Goal: Task Accomplishment & Management: Use online tool/utility

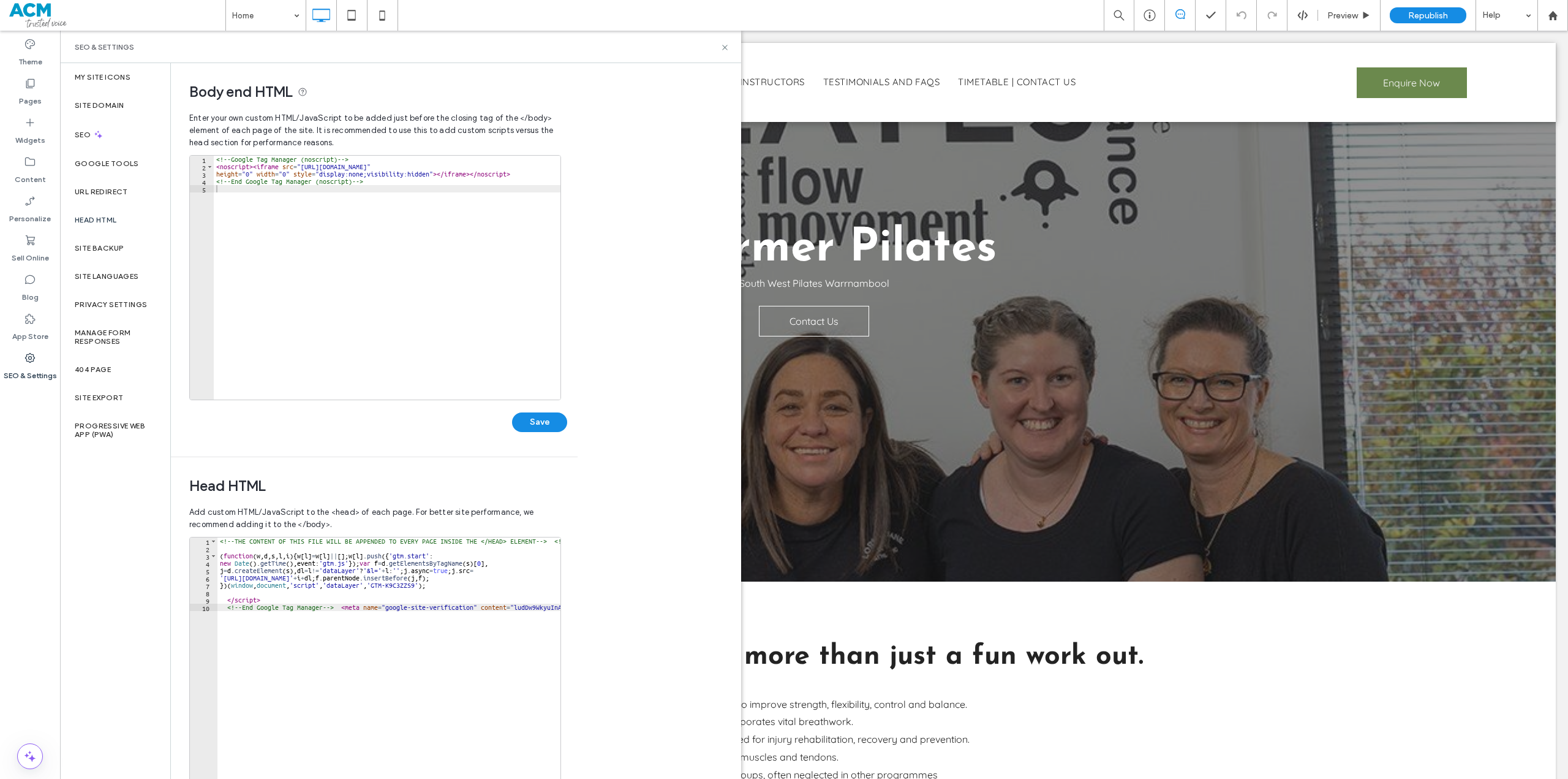
click at [493, 607] on div "<!-- THE CONTENT OF THIS FILE WILL BE APPENDED TO EVERY PAGE INSIDE THE </HEAD>…" at bounding box center [455, 662] width 475 height 249
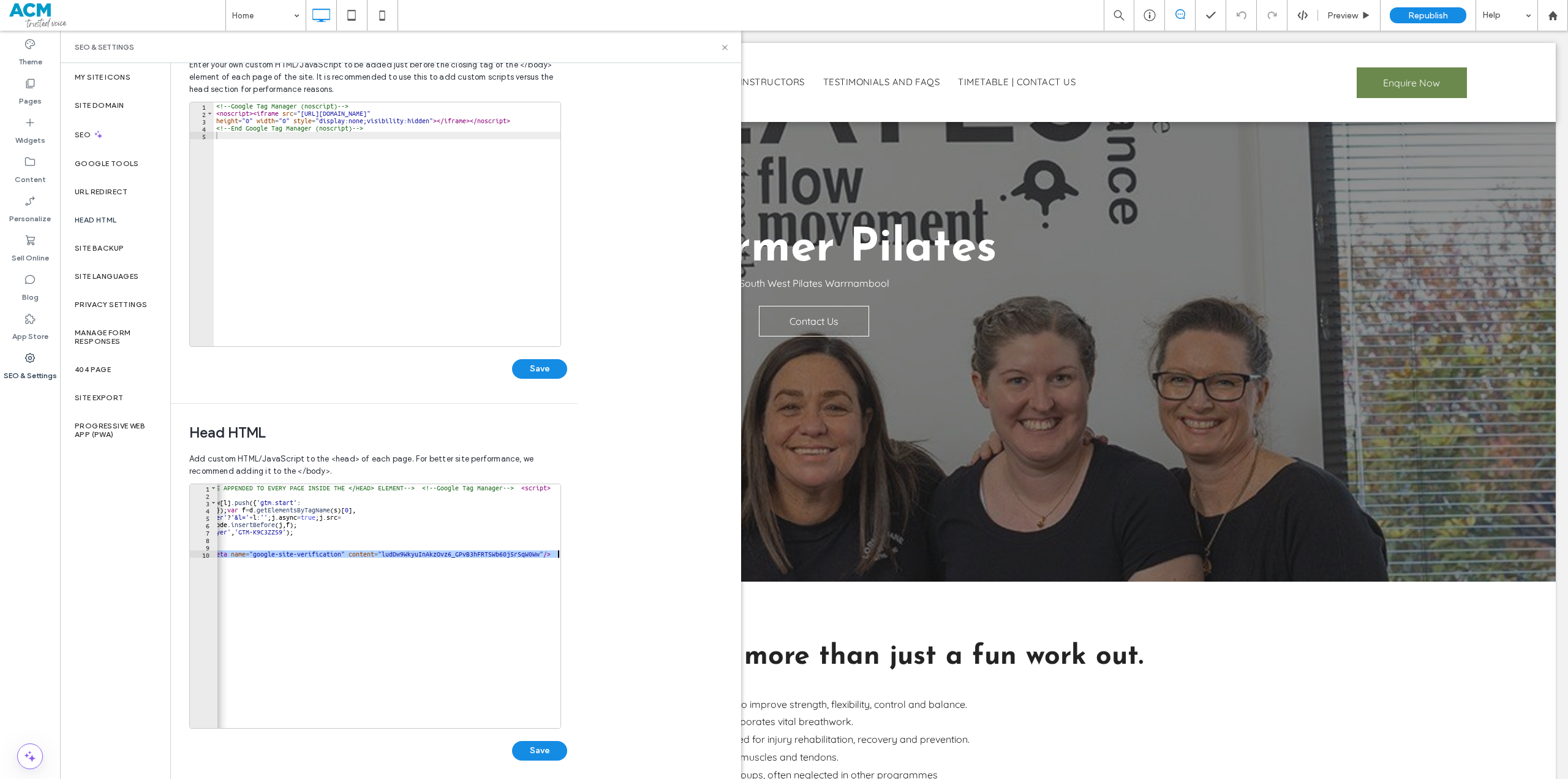
scroll to position [61, 0]
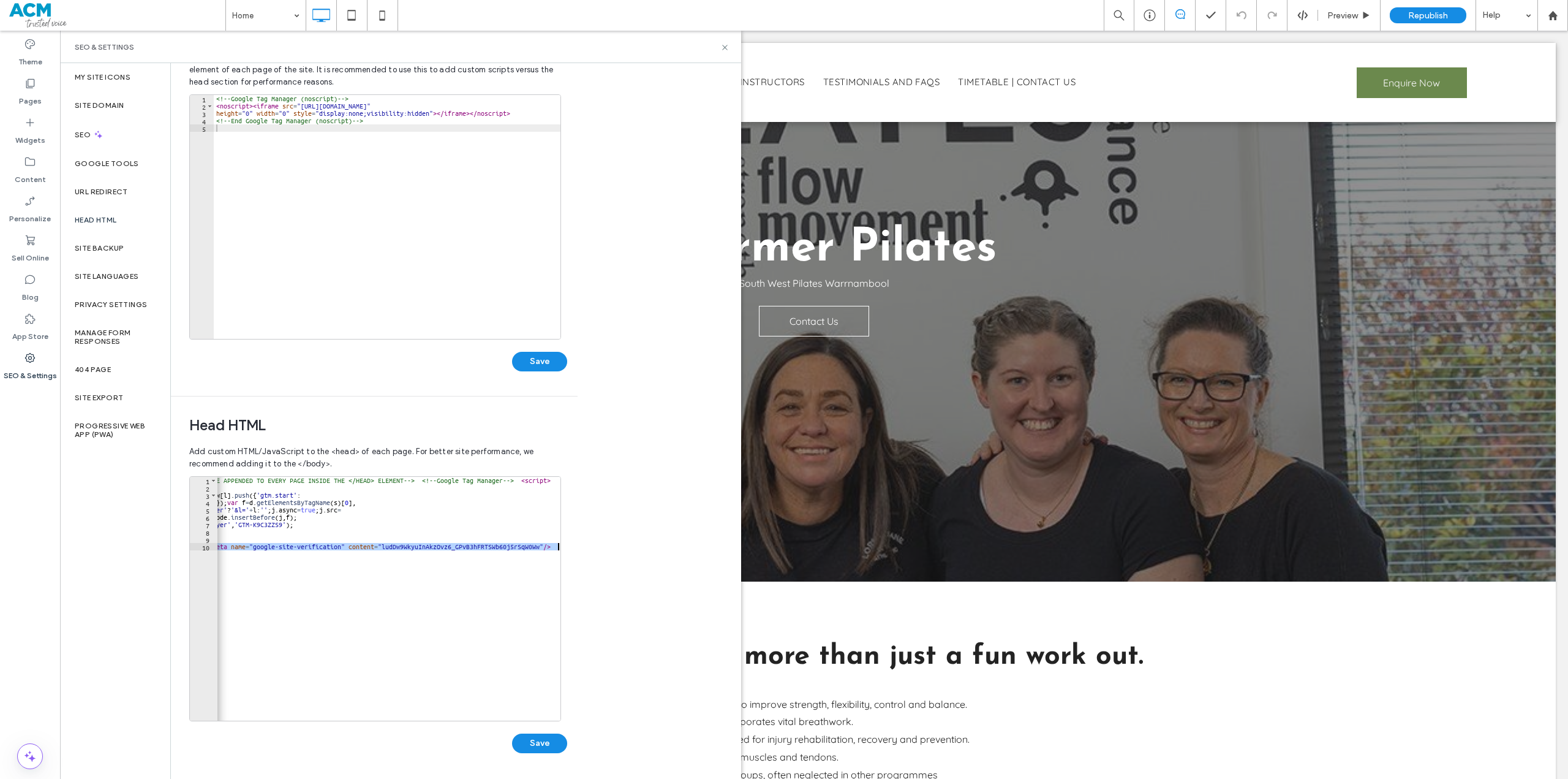
click at [404, 546] on div "<!-- THE CONTENT OF THIS FILE WILL BE APPENDED TO EVERY PAGE INSIDE THE </HEAD>…" at bounding box center [388, 599] width 343 height 244
click at [413, 540] on div "<!-- THE CONTENT OF THIS FILE WILL BE APPENDED TO EVERY PAGE INSIDE THE </HEAD>…" at bounding box center [420, 601] width 475 height 249
type textarea "*********"
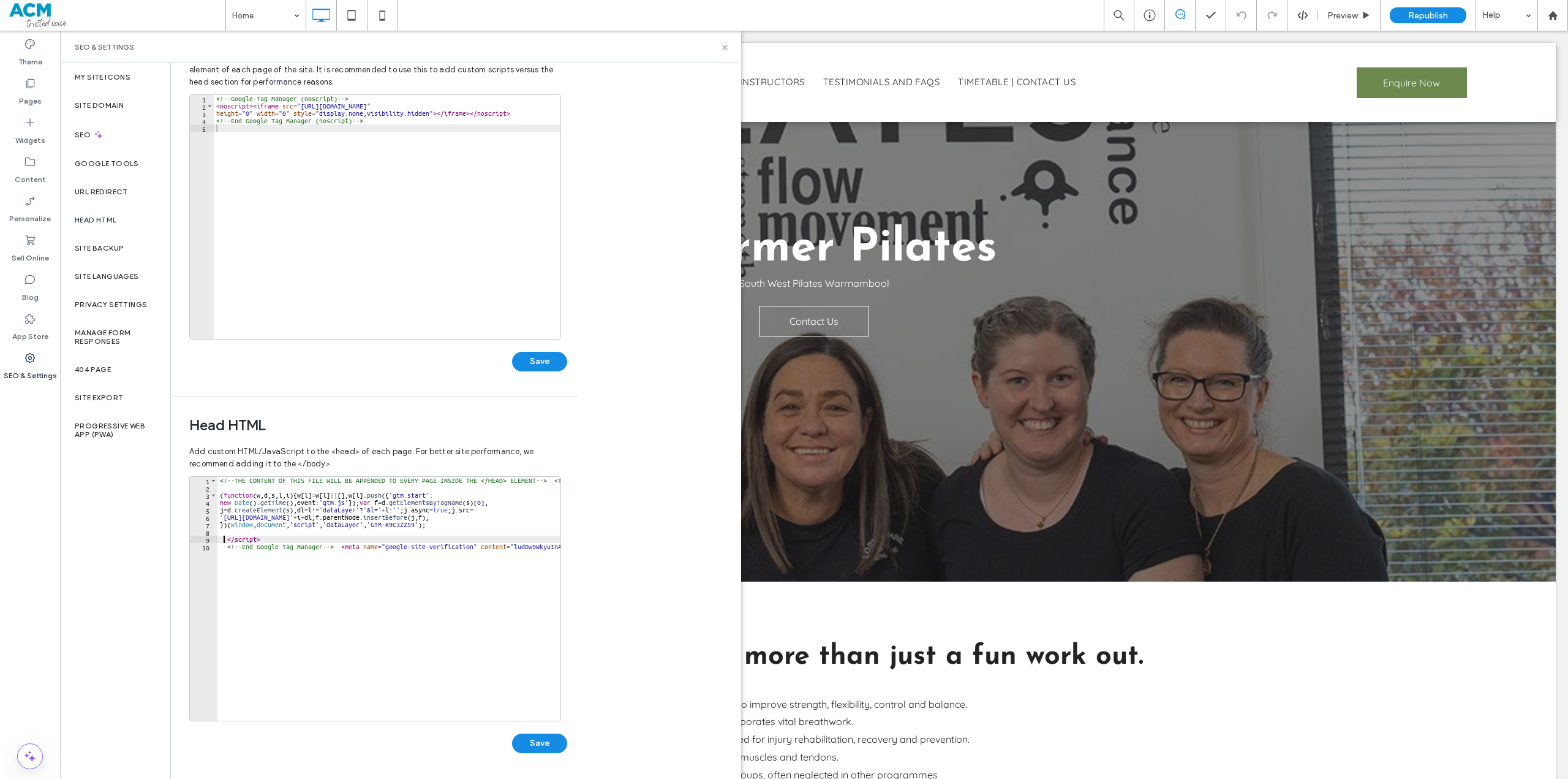
type textarea "**********"
paste textarea "**********"
type textarea "**********"
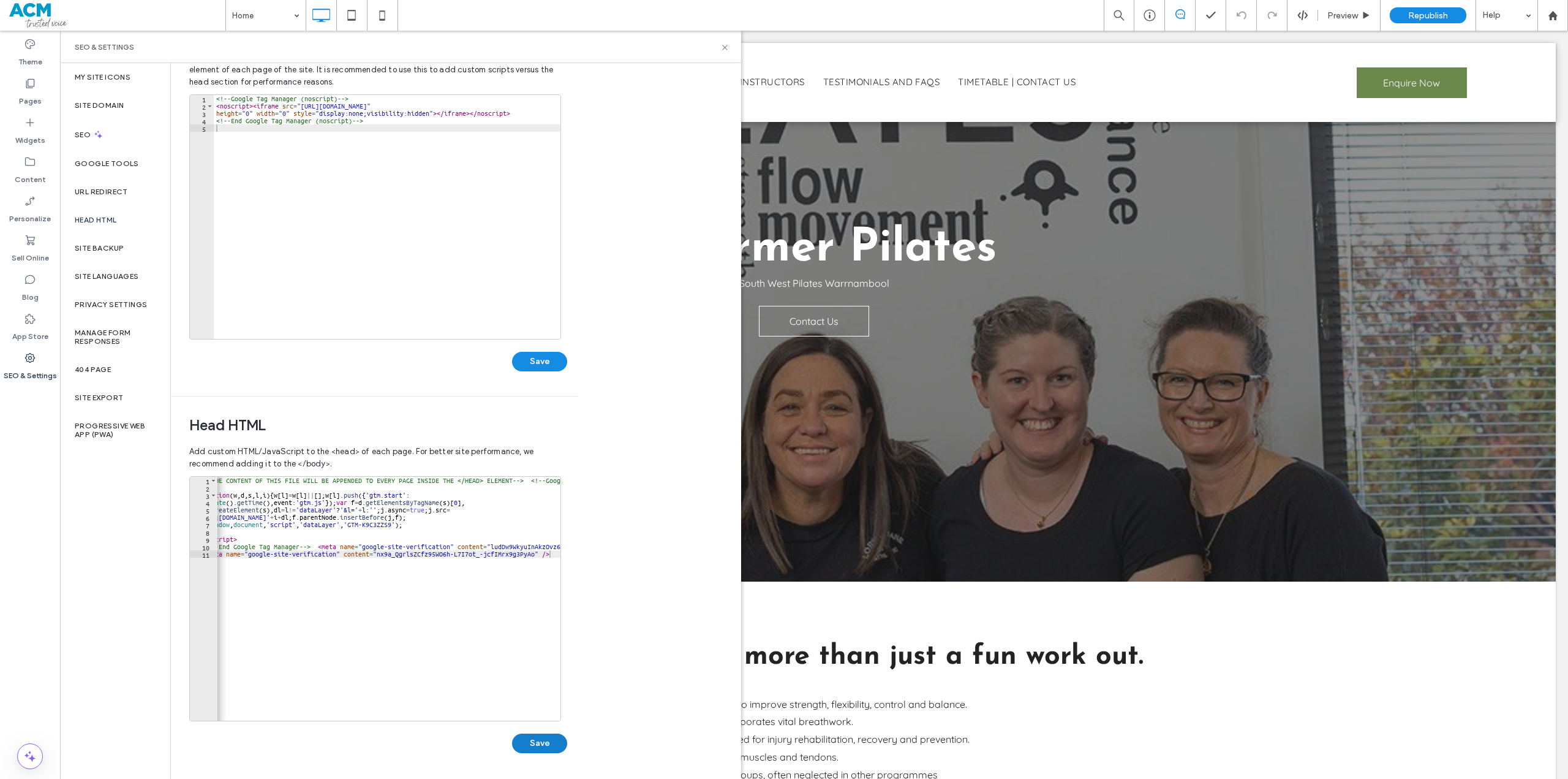
click at [538, 740] on button "Save" at bounding box center [540, 743] width 55 height 20
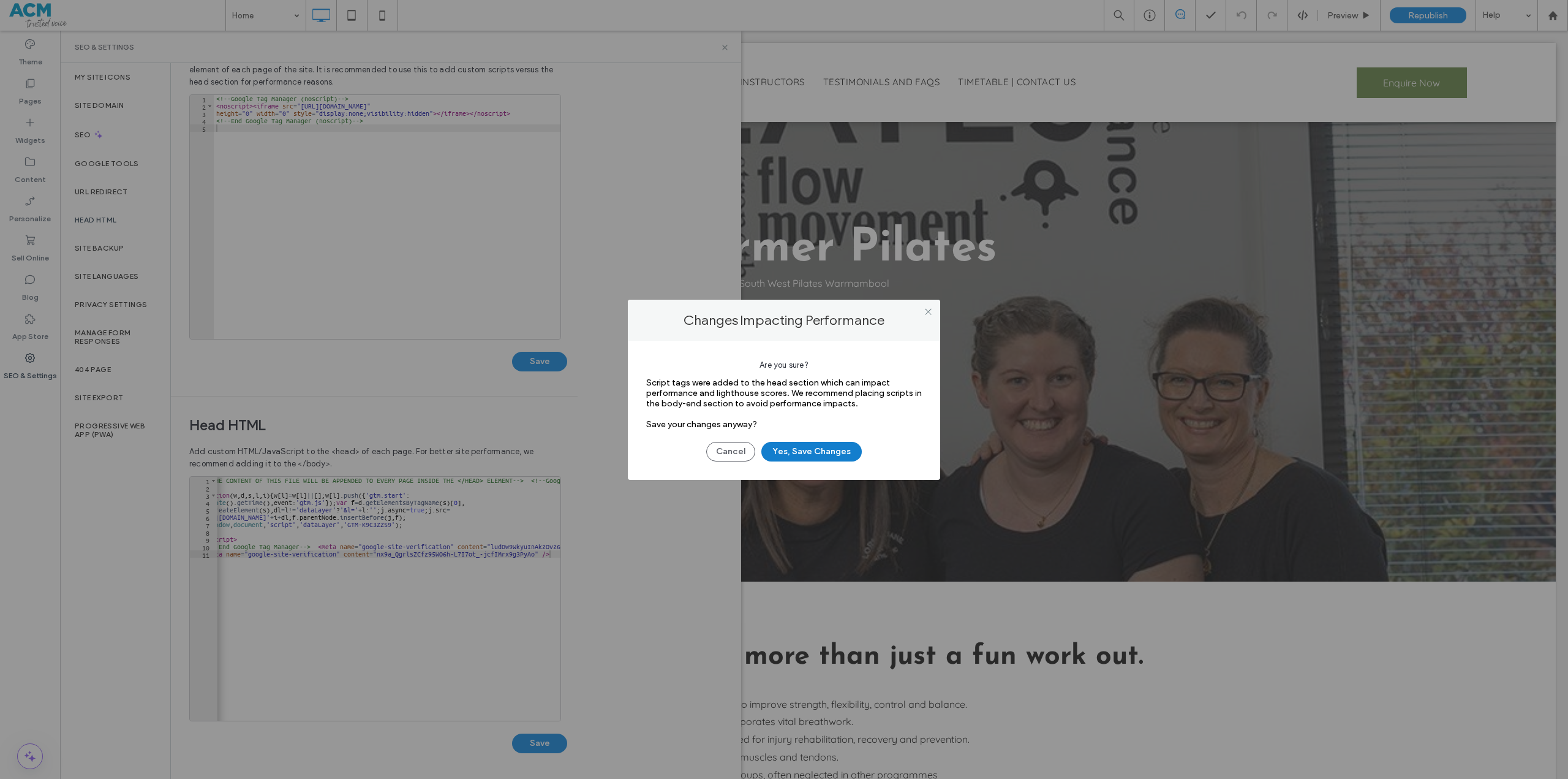
click at [819, 451] on button "Yes, Save Changes" at bounding box center [811, 451] width 101 height 20
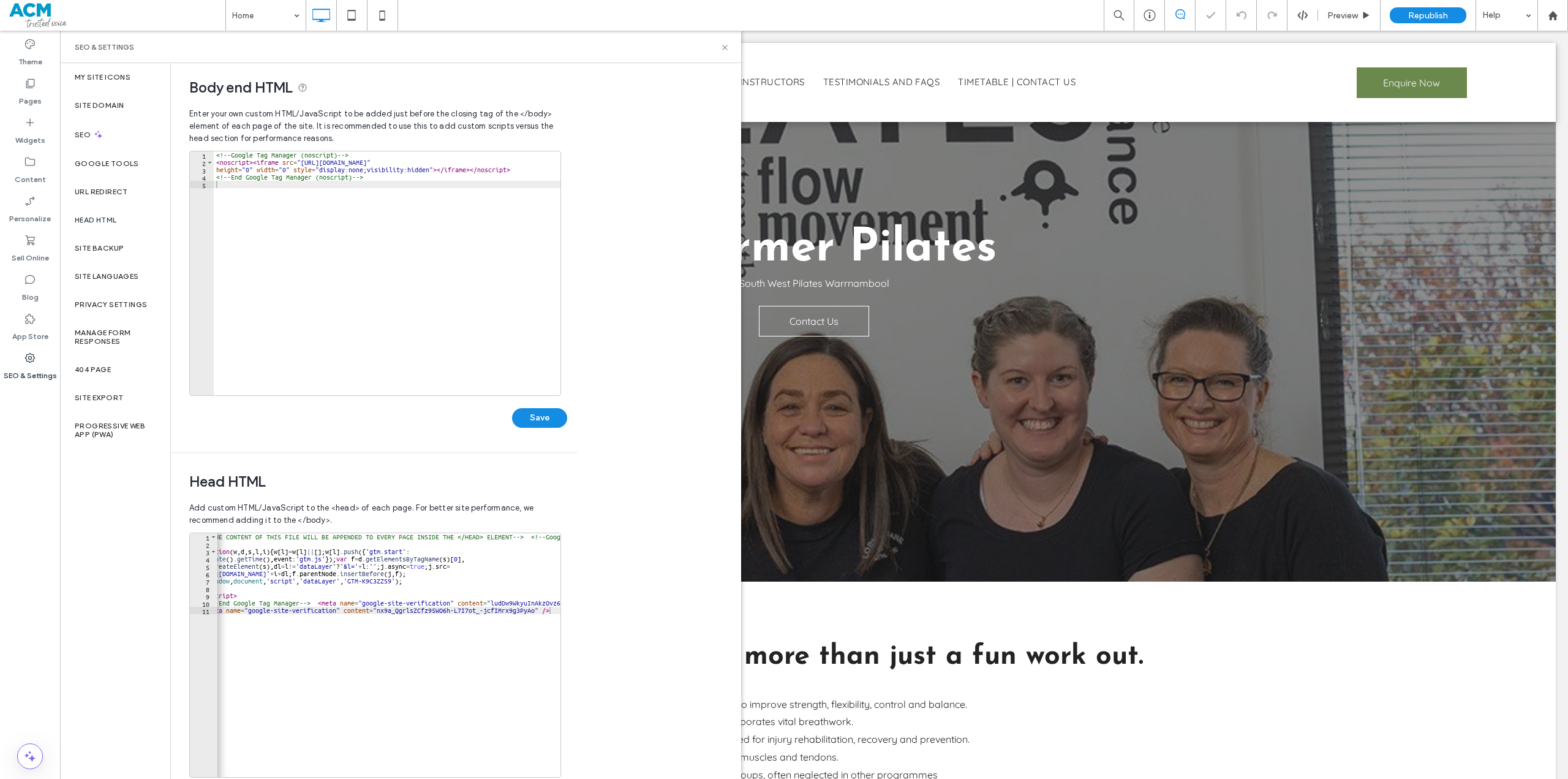
scroll to position [0, 0]
click at [1423, 12] on span "Republish" at bounding box center [1428, 15] width 40 height 10
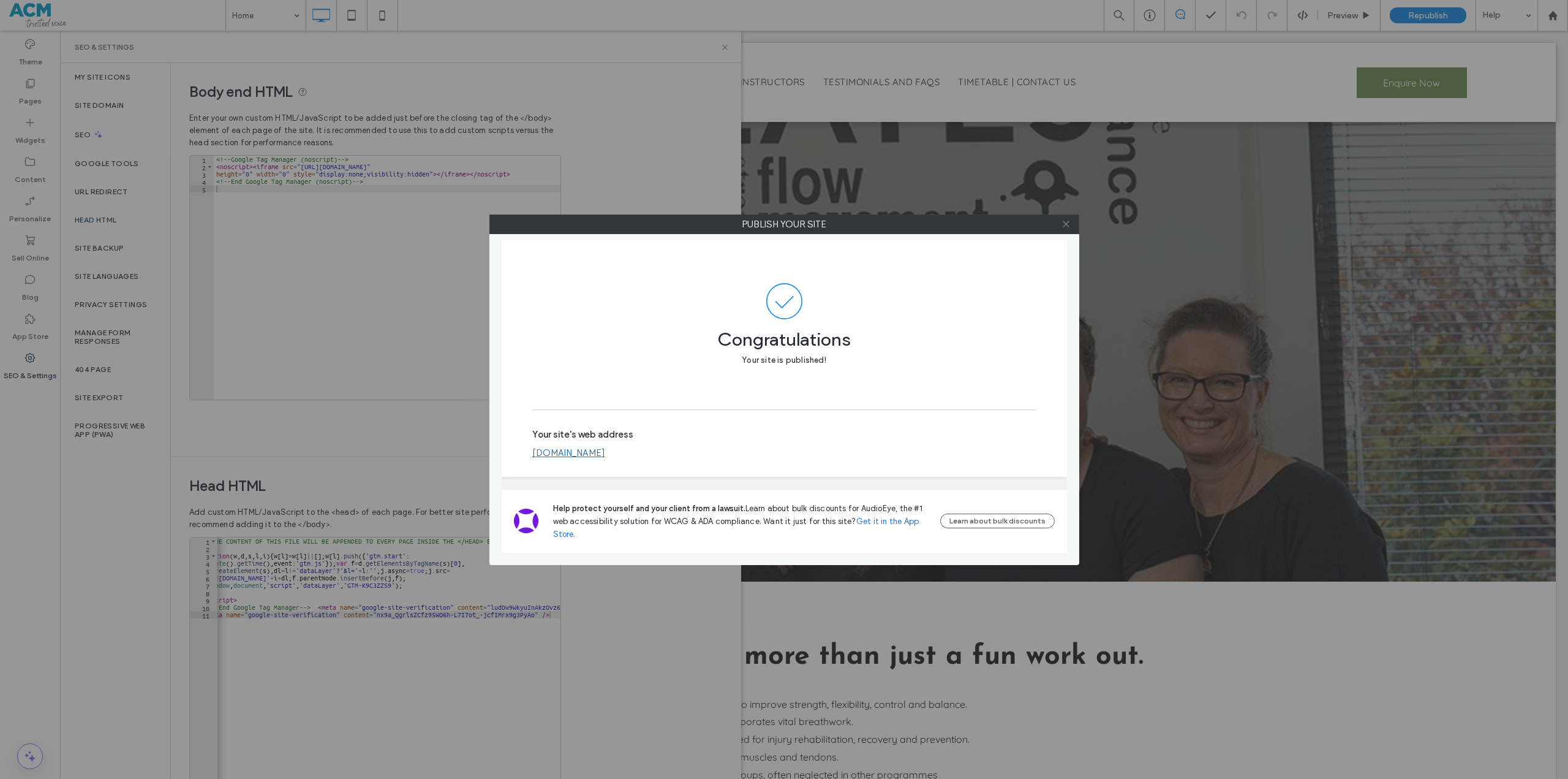
click at [1064, 228] on icon at bounding box center [1066, 224] width 9 height 9
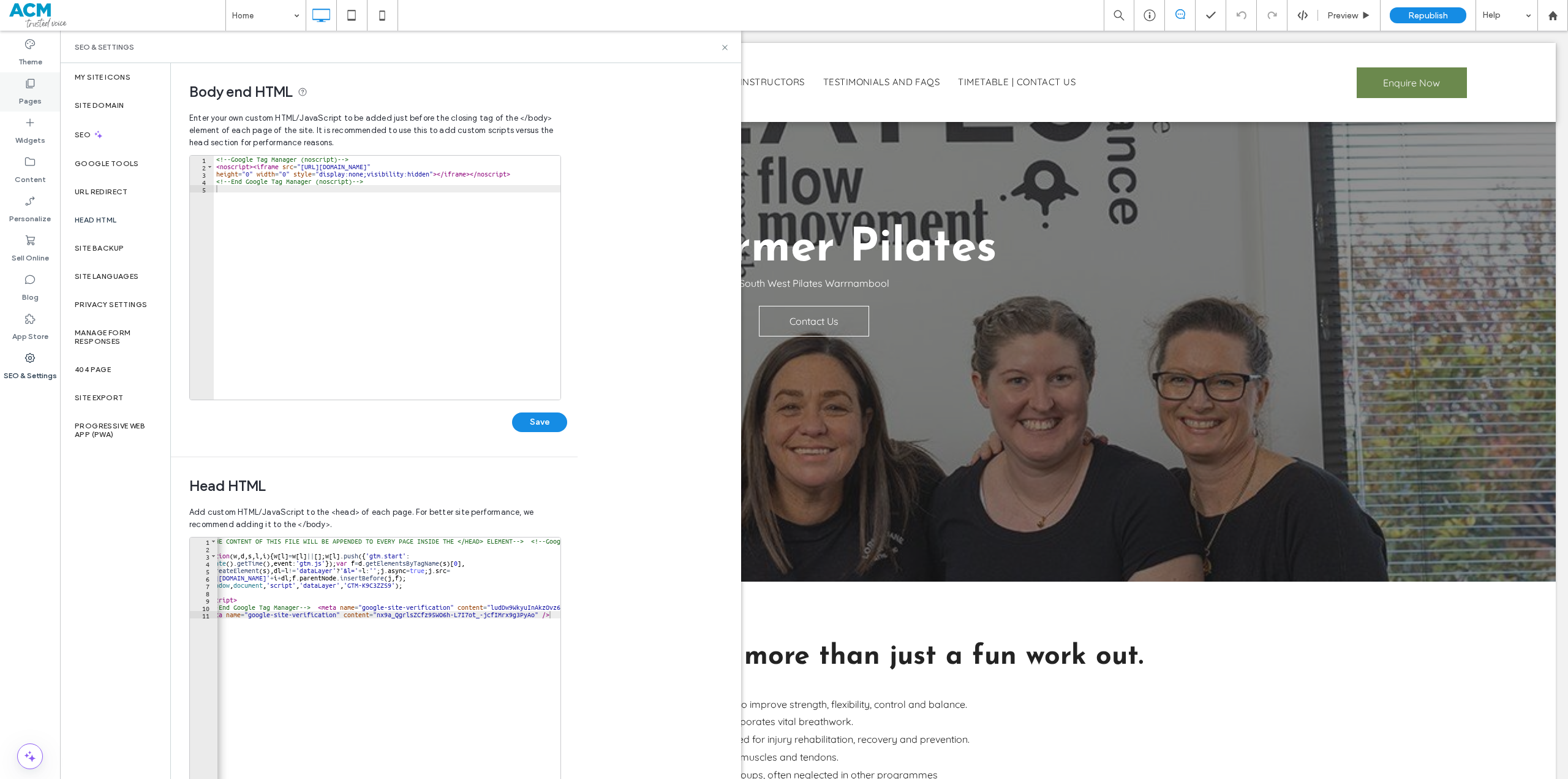
click at [32, 90] on label "Pages" at bounding box center [30, 98] width 22 height 17
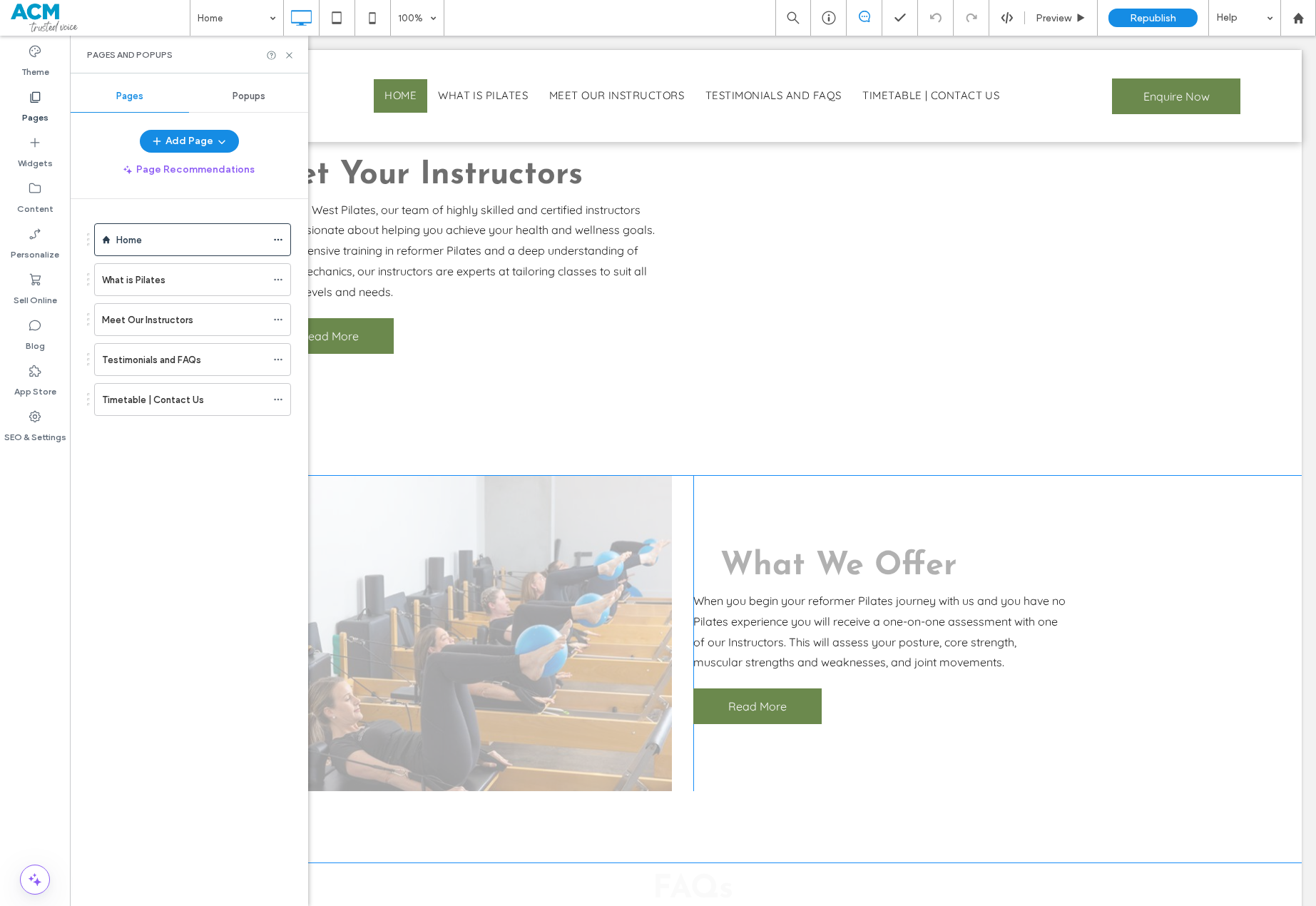
scroll to position [1355, 0]
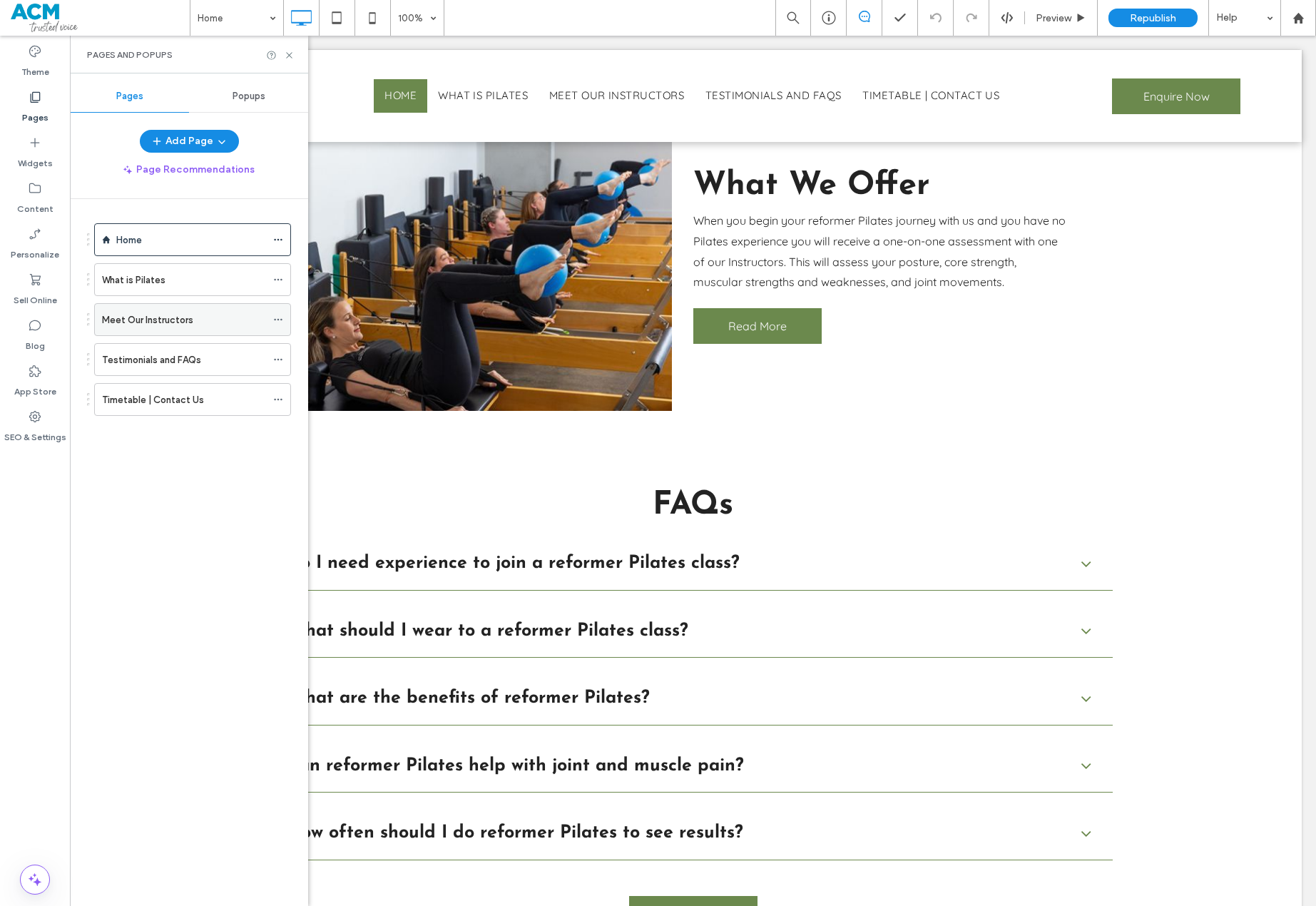
click at [197, 319] on div "Meet Our Instructors" at bounding box center [184, 320] width 164 height 15
click at [190, 284] on div "Meet Our Instructors 100% Preview Republish Help Theme Pages Widgets Content Pe…" at bounding box center [658, 453] width 1316 height 906
click at [190, 282] on div "What is Pilates" at bounding box center [184, 280] width 164 height 15
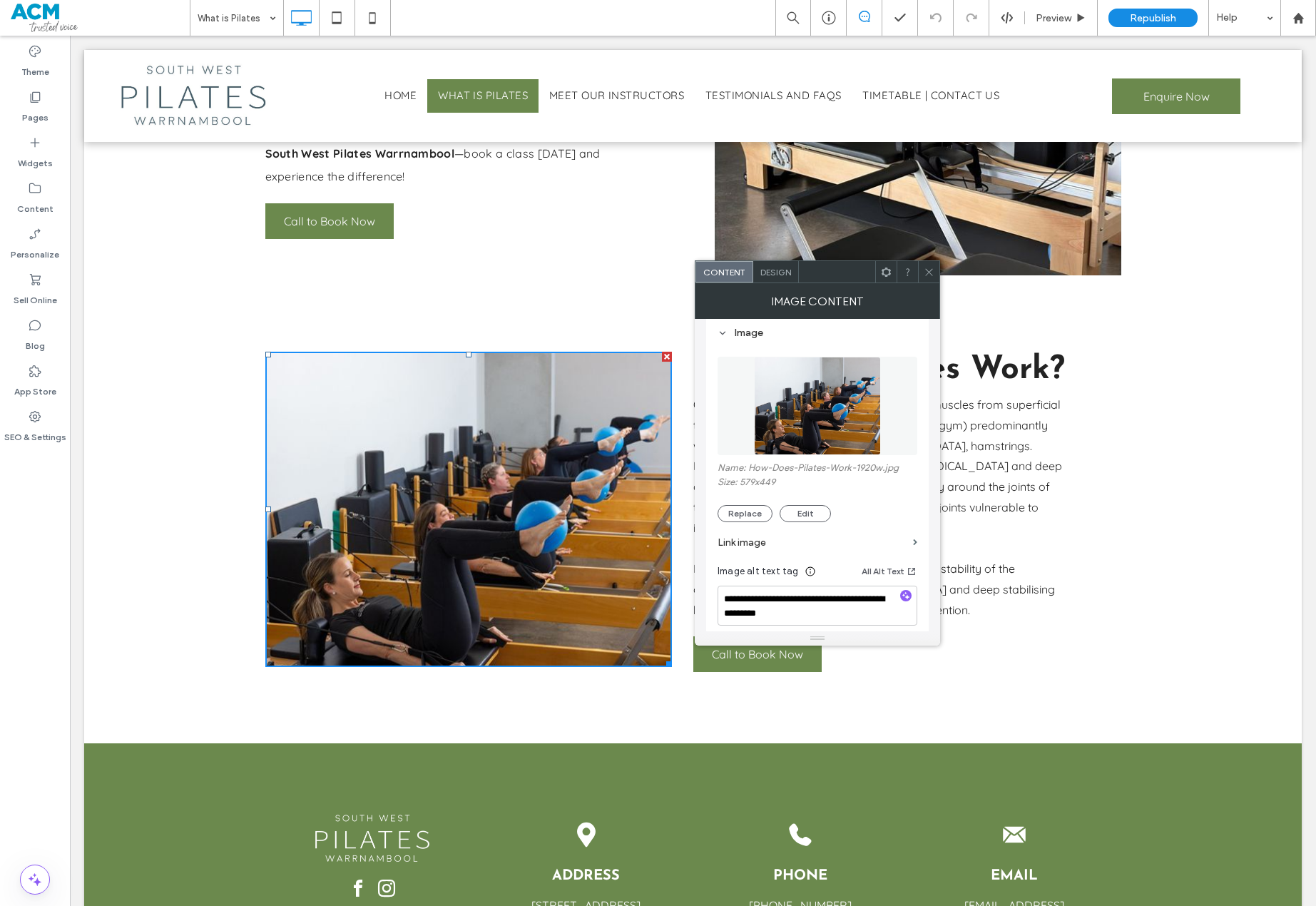
scroll to position [72, 0]
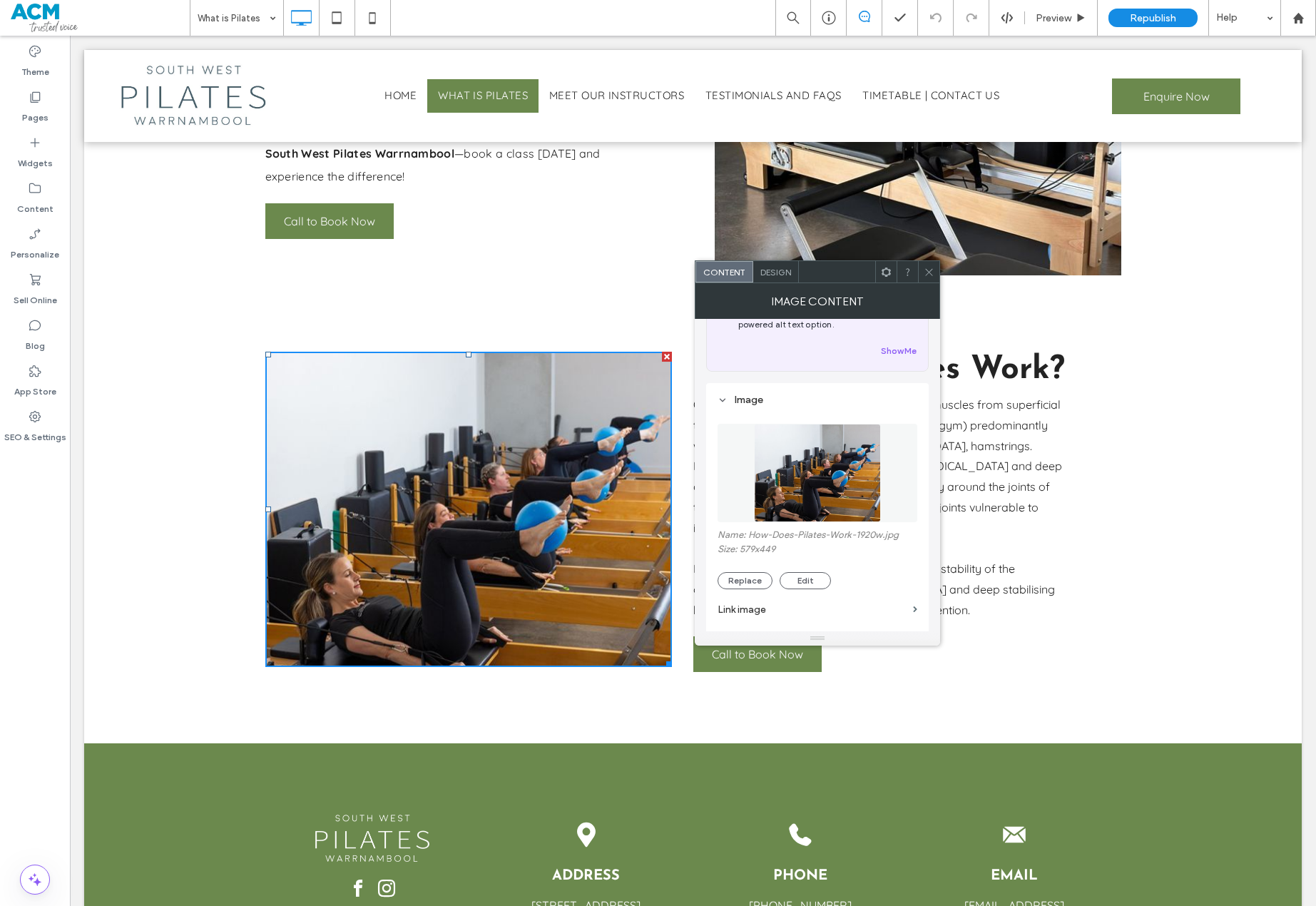
click at [798, 488] on img at bounding box center [817, 473] width 126 height 99
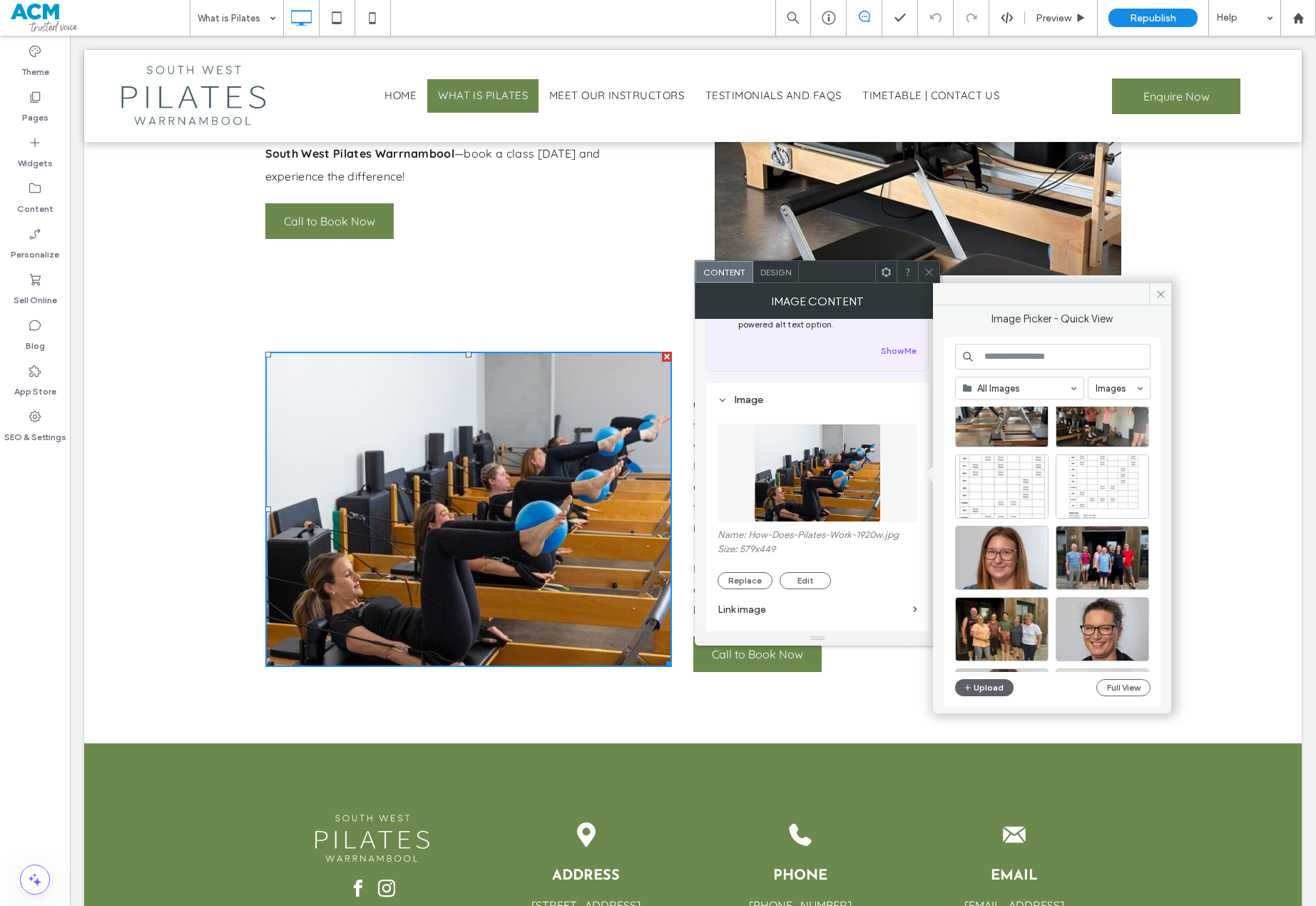
scroll to position [0, 0]
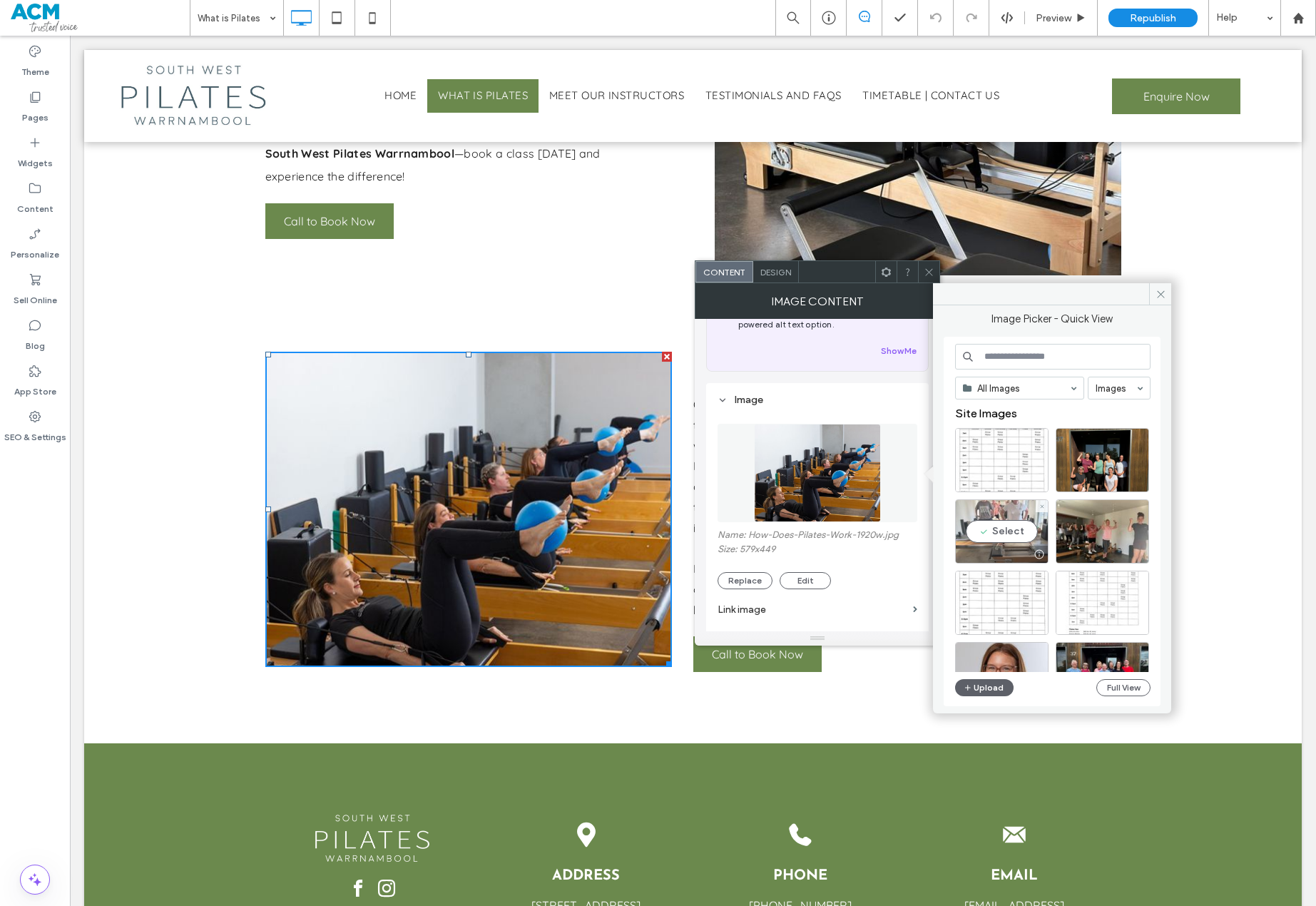
click at [1013, 514] on div "Select" at bounding box center [1001, 531] width 93 height 64
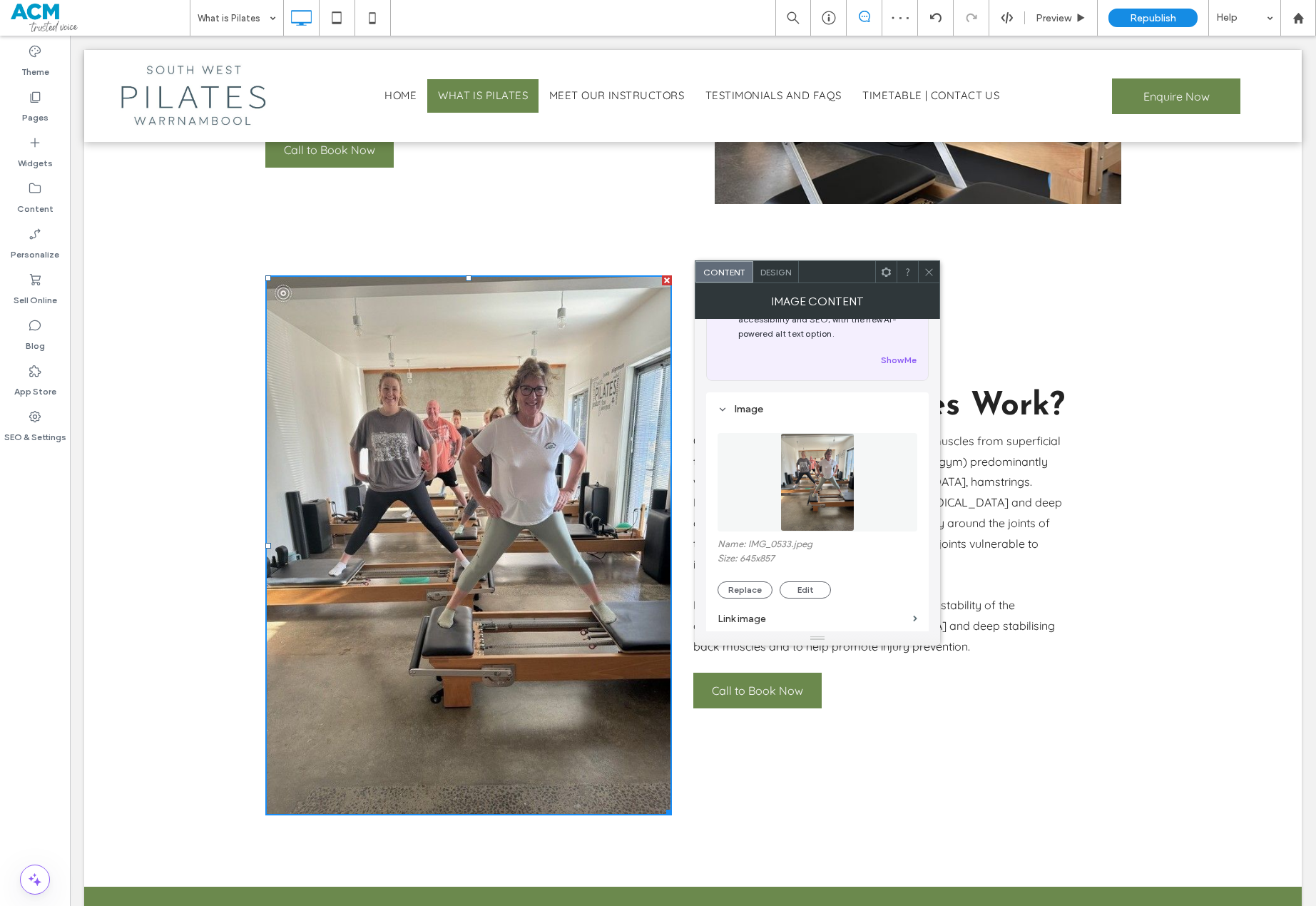
scroll to position [72, 0]
click at [824, 496] on img at bounding box center [817, 473] width 74 height 99
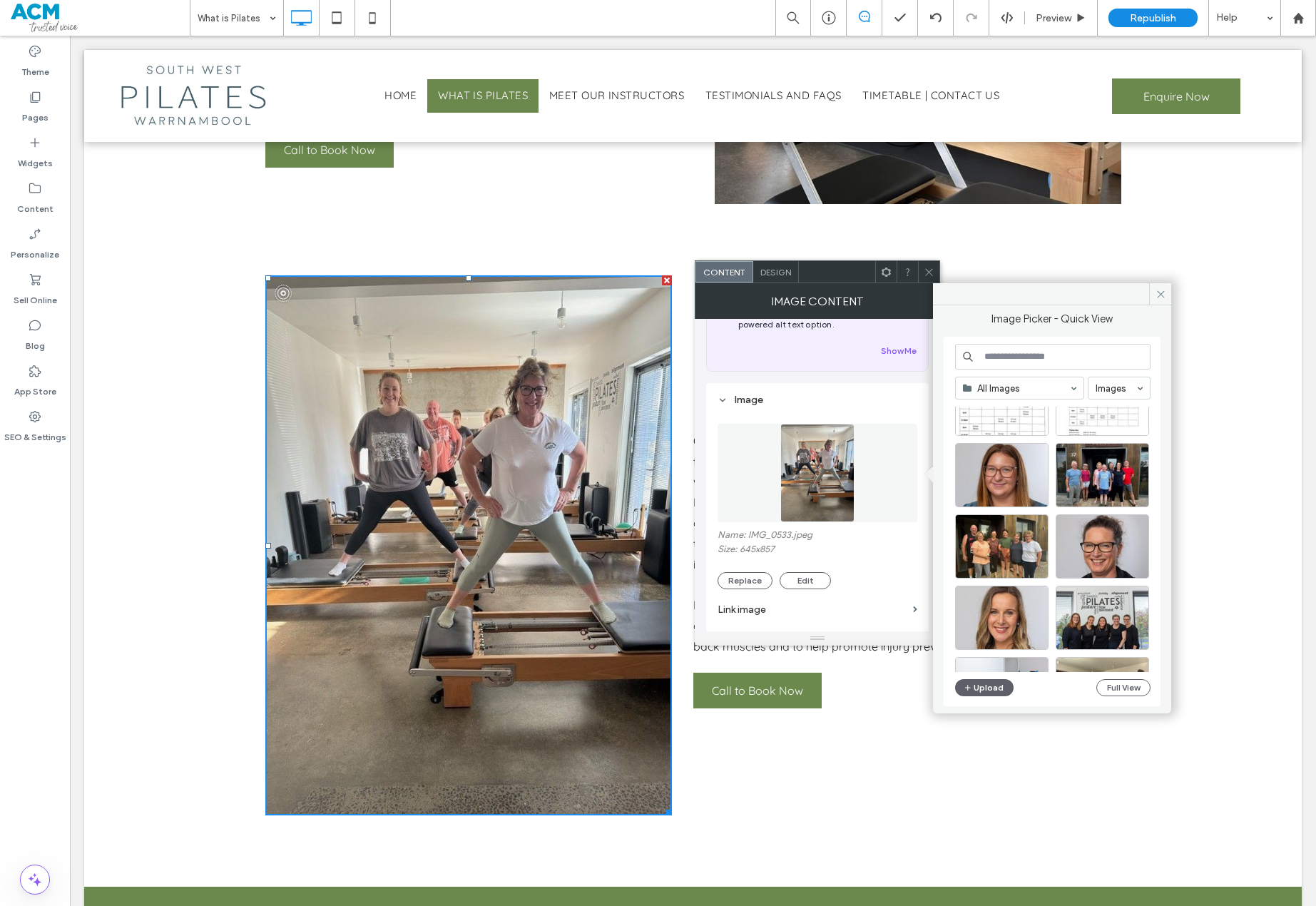
scroll to position [428, 0]
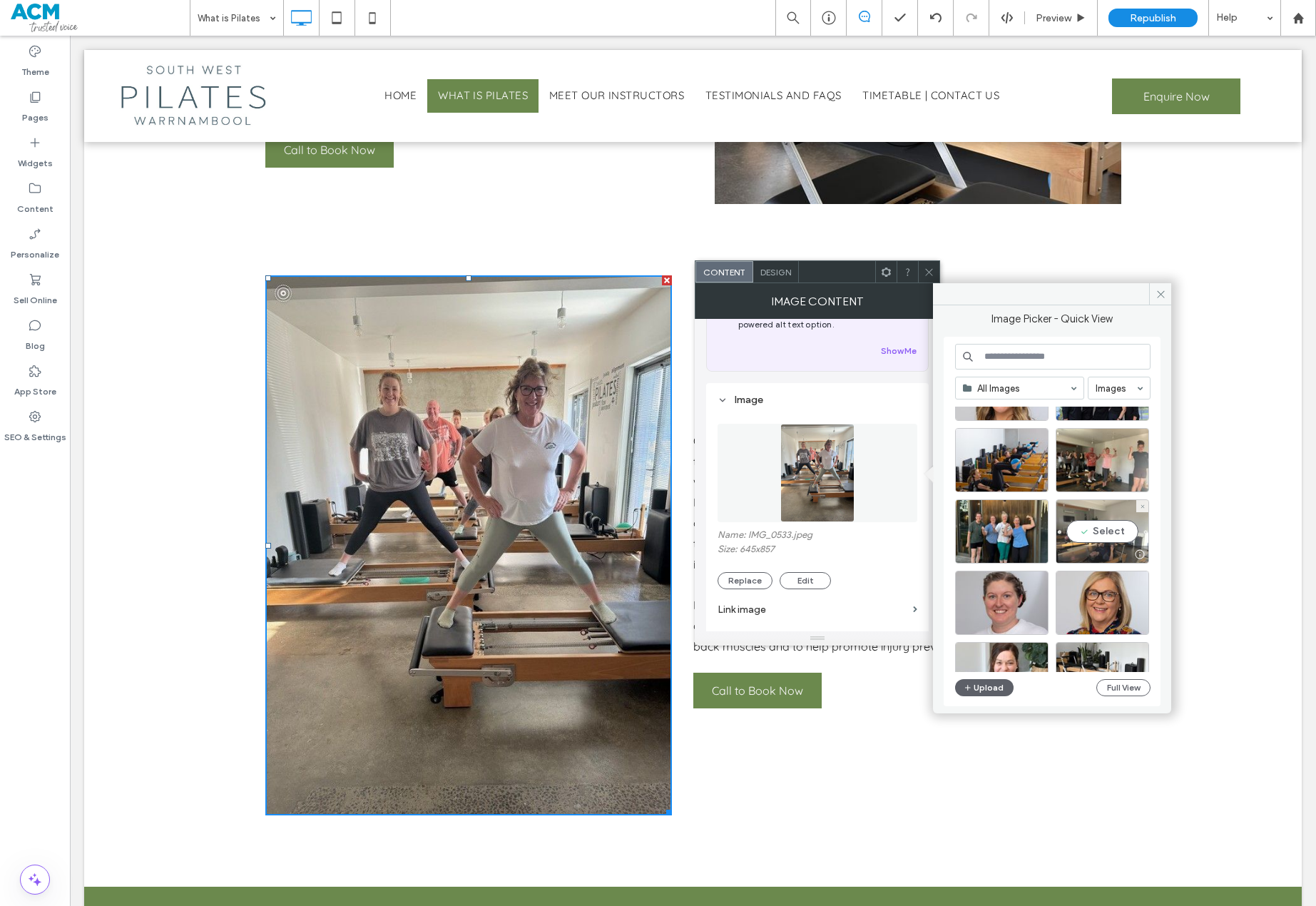
click at [1112, 552] on div at bounding box center [1102, 554] width 92 height 17
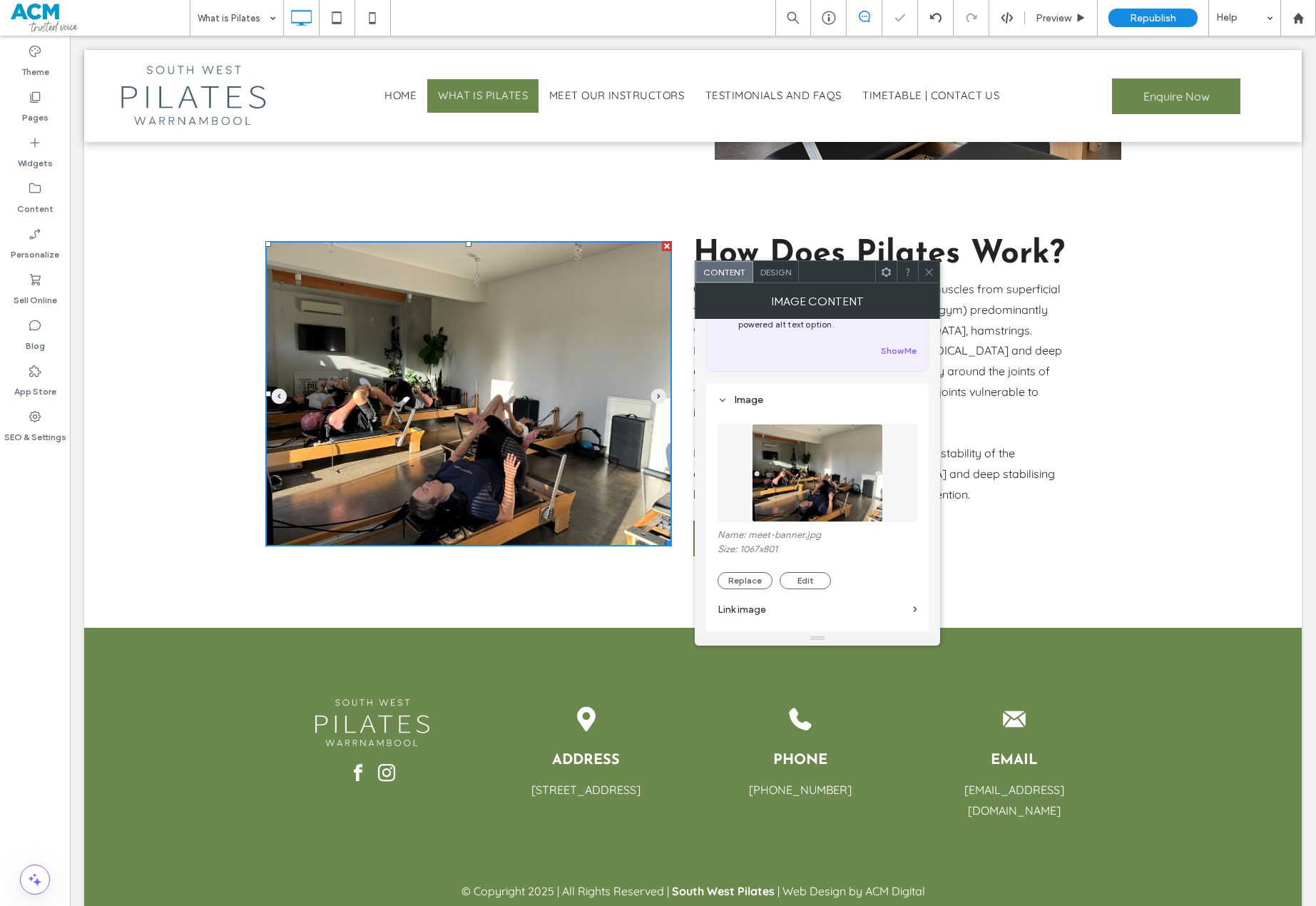
scroll to position [694, 0]
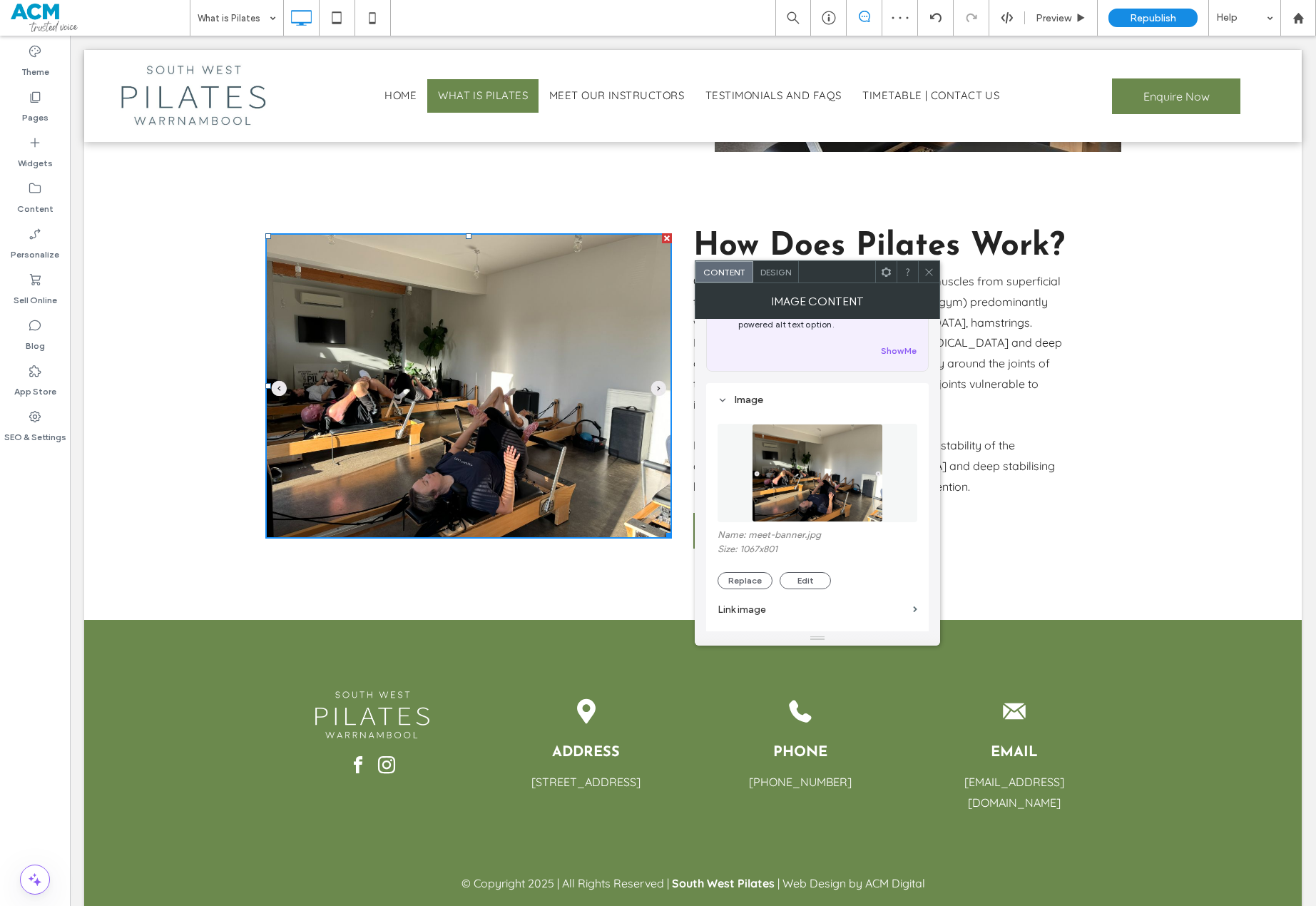
click at [931, 277] on icon at bounding box center [929, 272] width 10 height 10
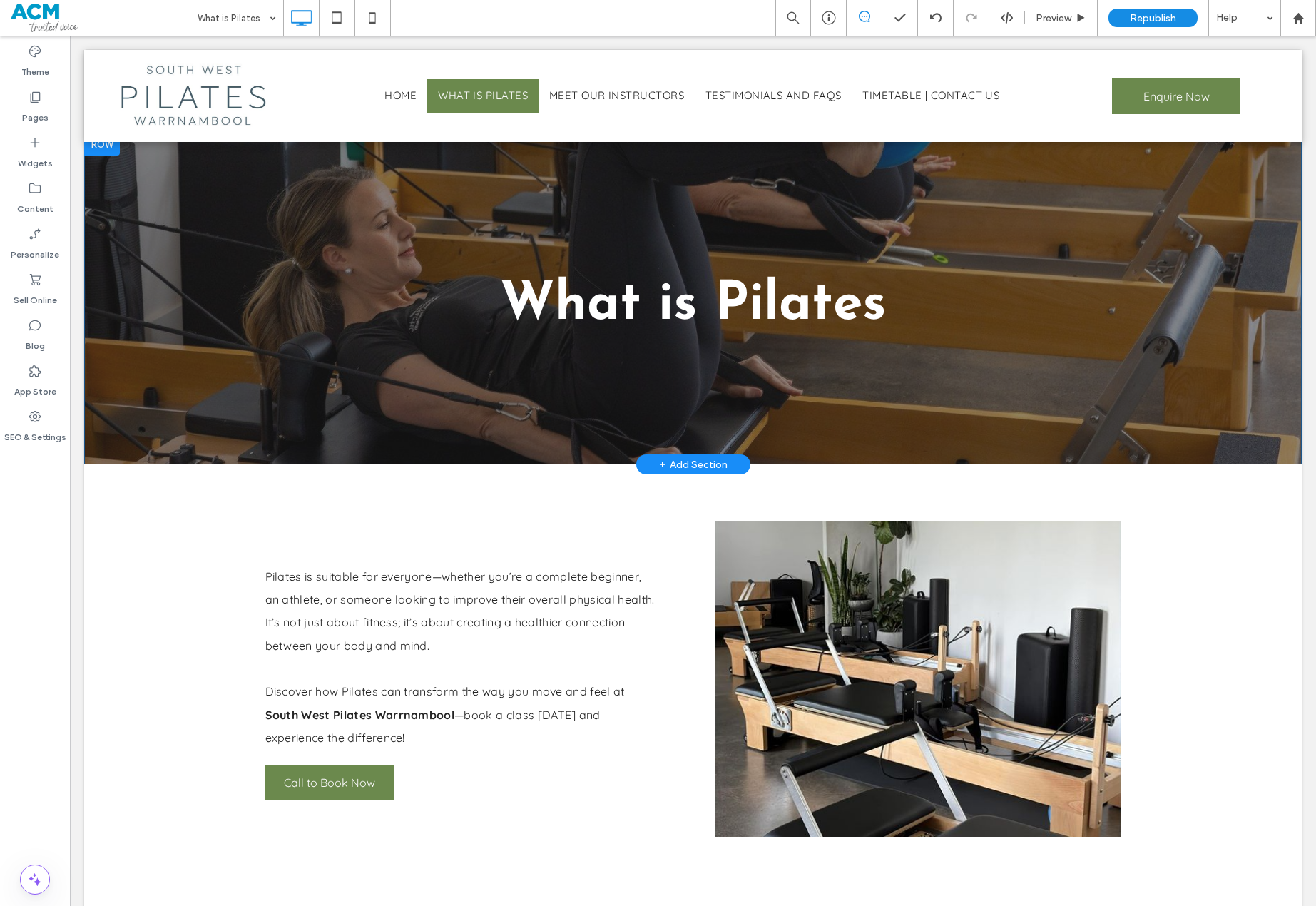
scroll to position [0, 0]
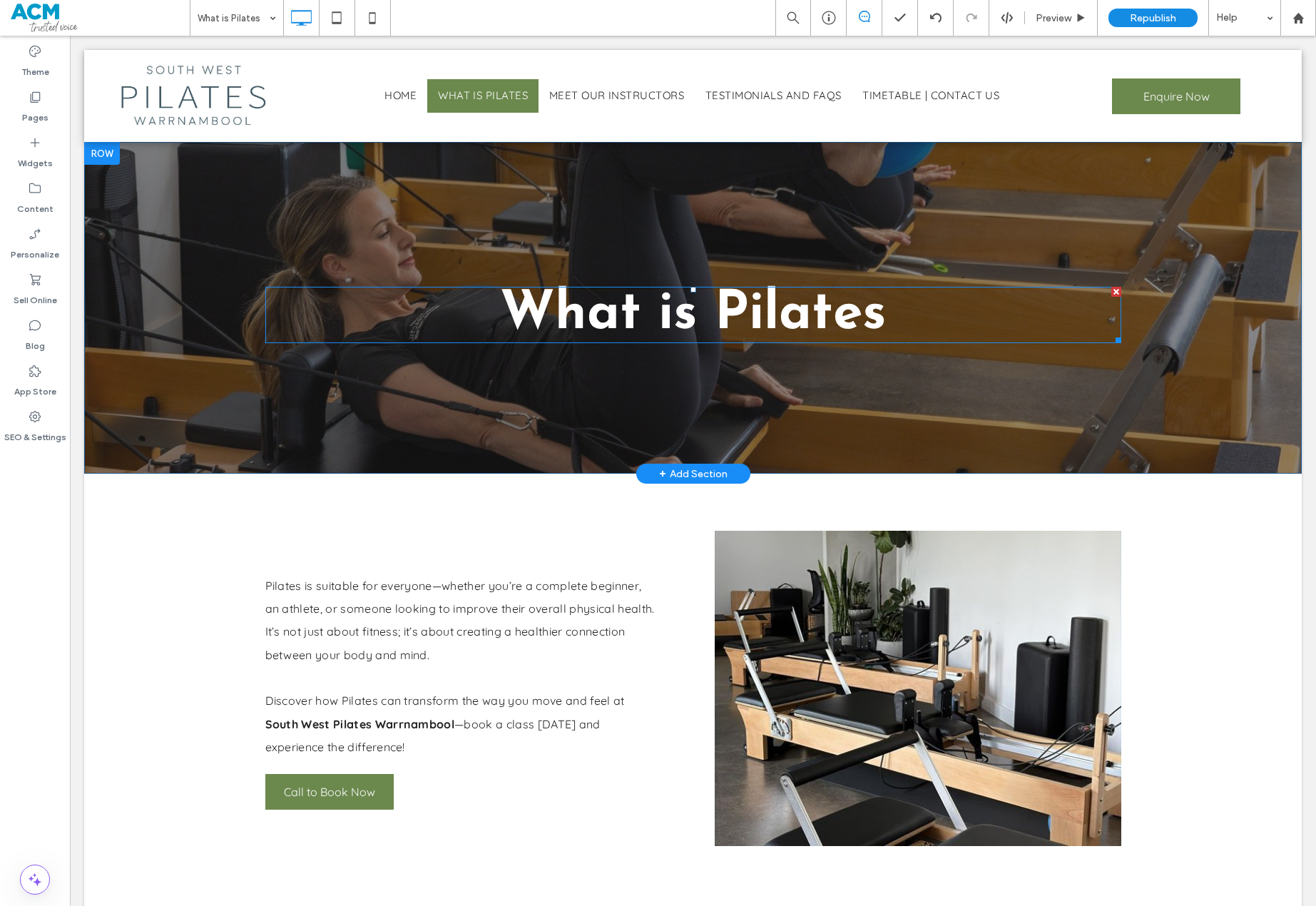
click at [959, 310] on h1 "What is Pilates" at bounding box center [693, 315] width 856 height 54
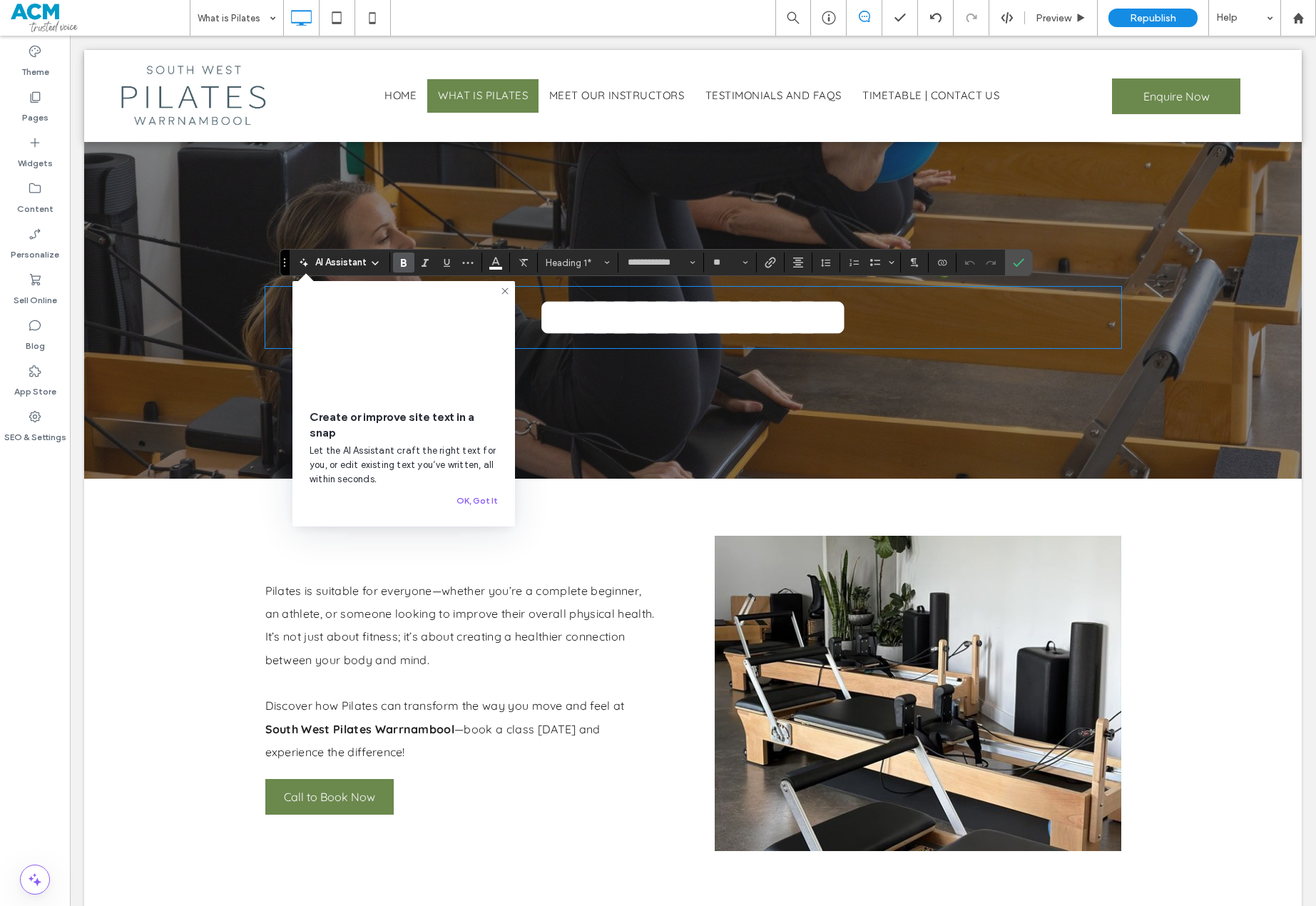
click at [1072, 238] on div "**********" at bounding box center [693, 310] width 1218 height 337
click at [1037, 431] on div "**********" at bounding box center [693, 310] width 1218 height 337
click at [766, 415] on div "**********" at bounding box center [693, 310] width 1218 height 337
click at [170, 274] on div "**********" at bounding box center [693, 310] width 1218 height 337
click at [46, 104] on div "Pages" at bounding box center [35, 107] width 70 height 46
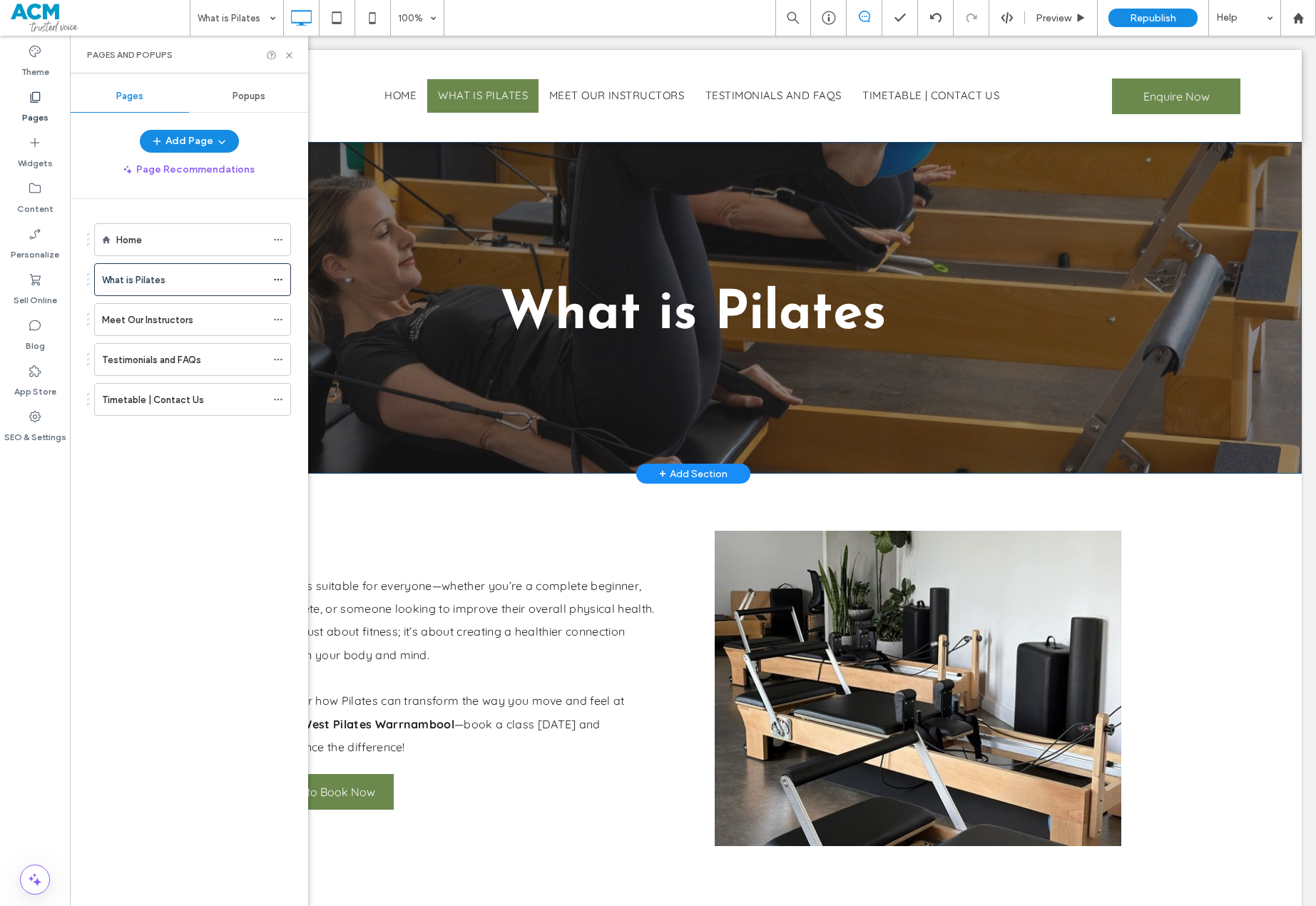
click at [478, 208] on div "What is Pilates Click To Paste Row + Add Section" at bounding box center [693, 307] width 1218 height 332
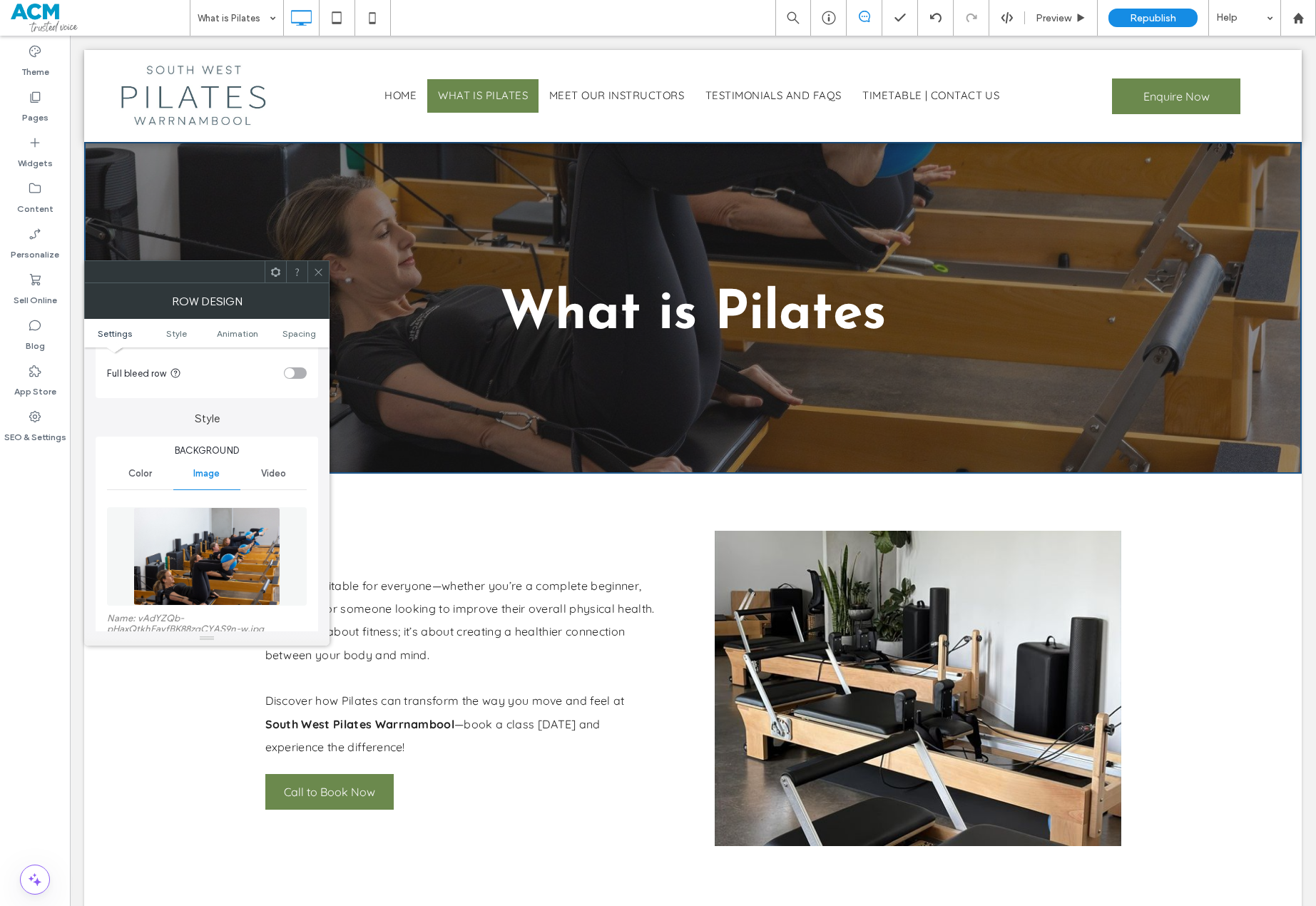
click at [240, 561] on img at bounding box center [207, 557] width 146 height 99
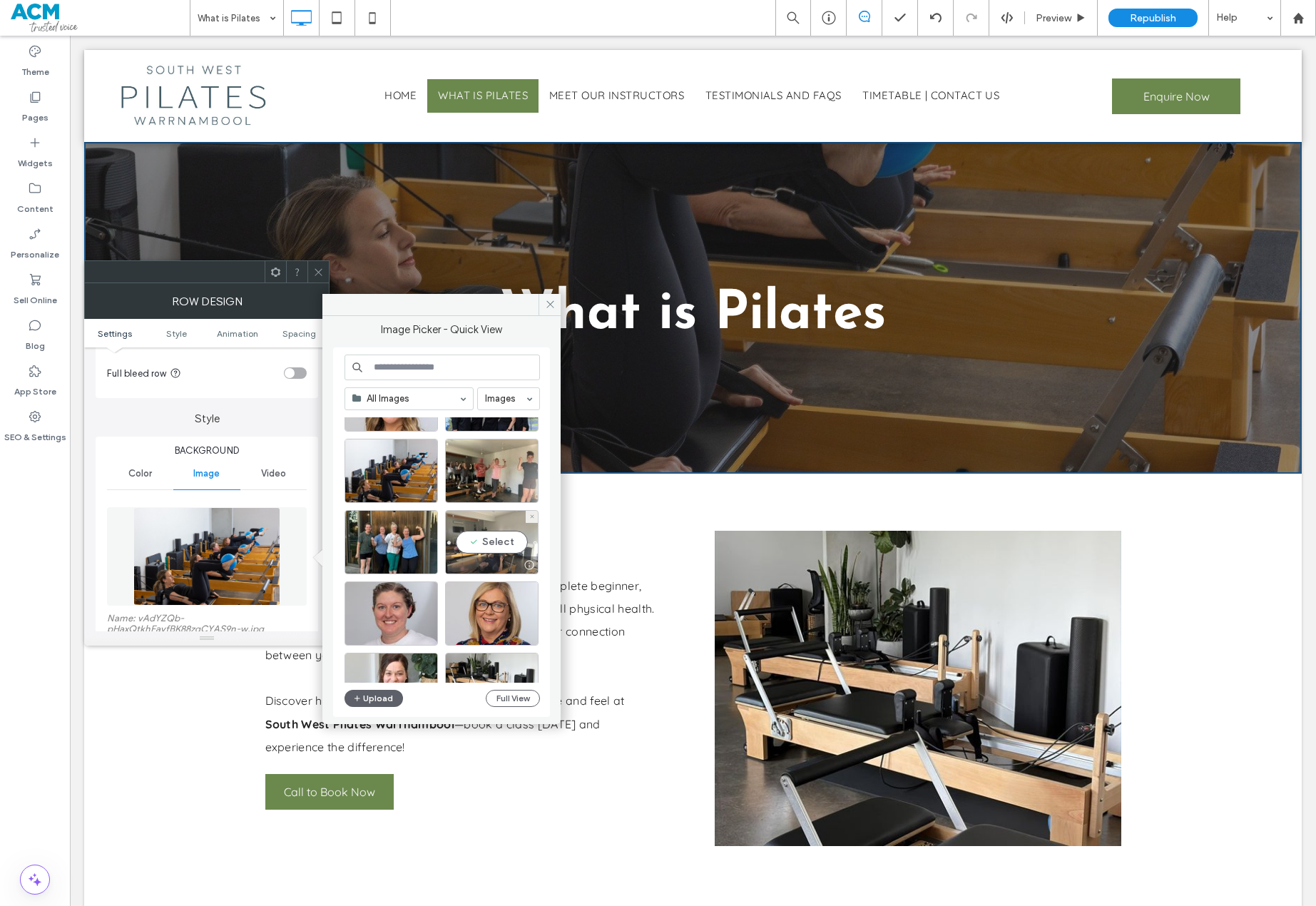
click at [495, 525] on div "Select" at bounding box center [492, 543] width 93 height 64
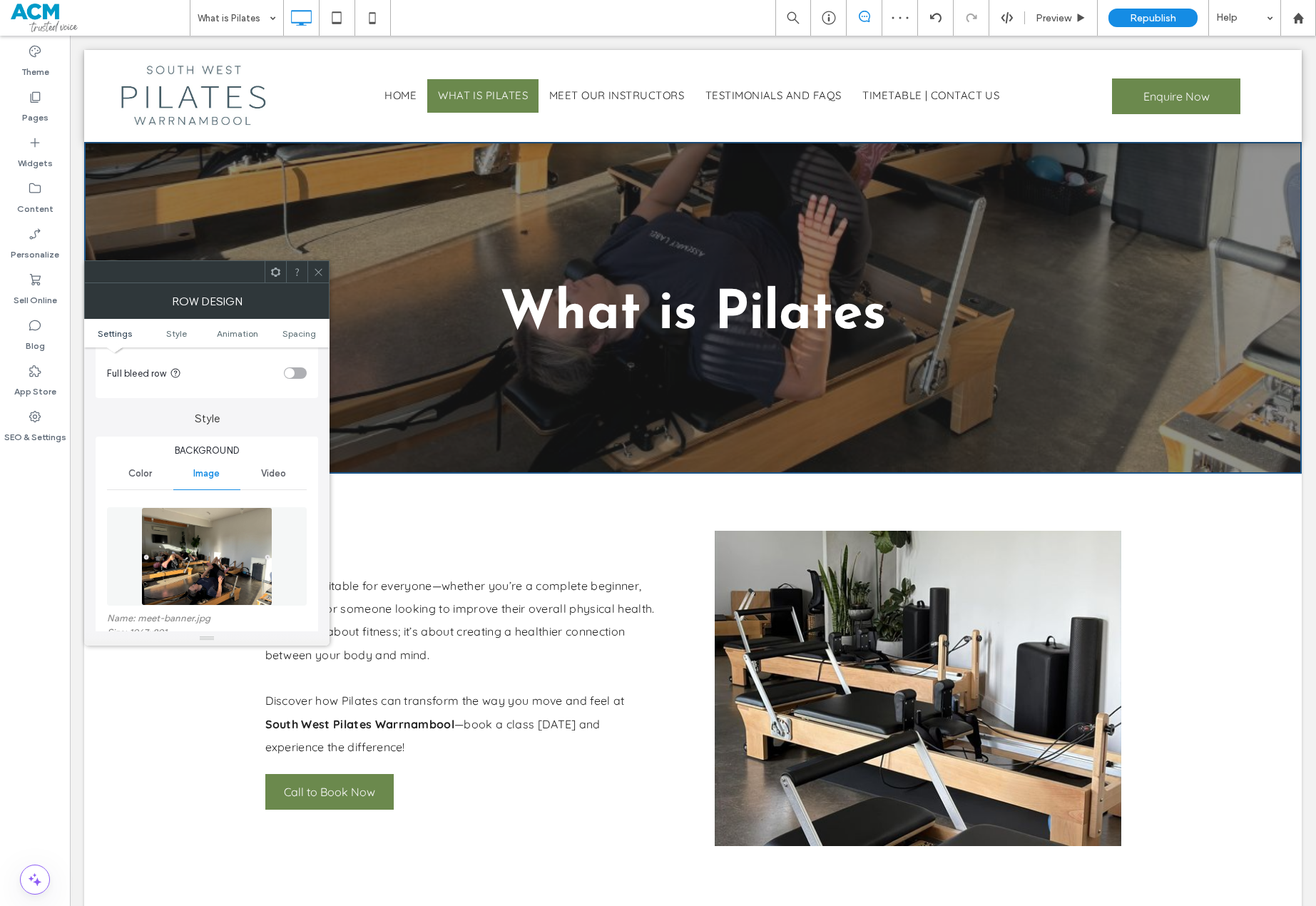
click at [319, 263] on span at bounding box center [319, 272] width 10 height 22
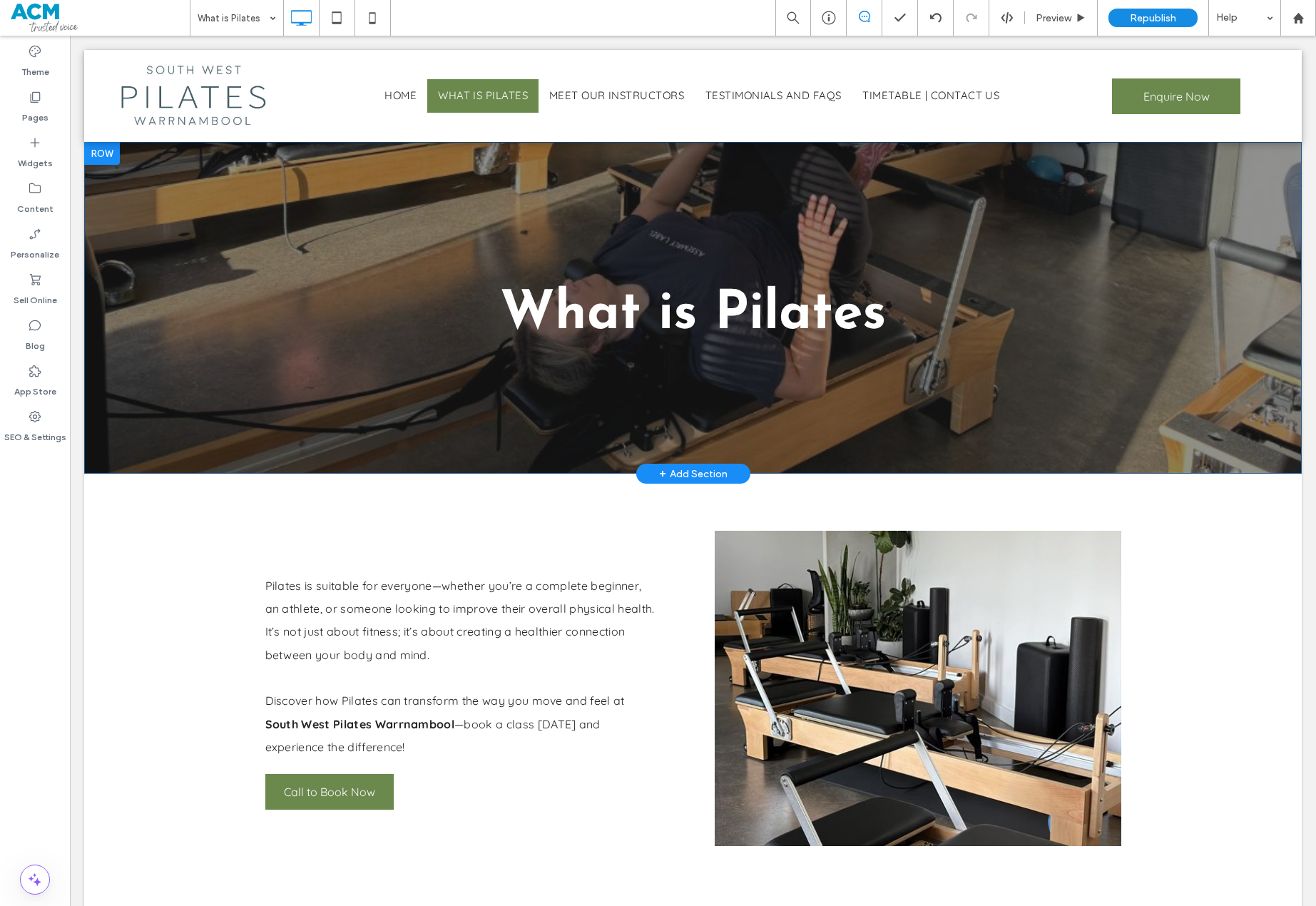
click at [285, 239] on div "What is Pilates Click To Paste Row + Add Section" at bounding box center [693, 307] width 1218 height 332
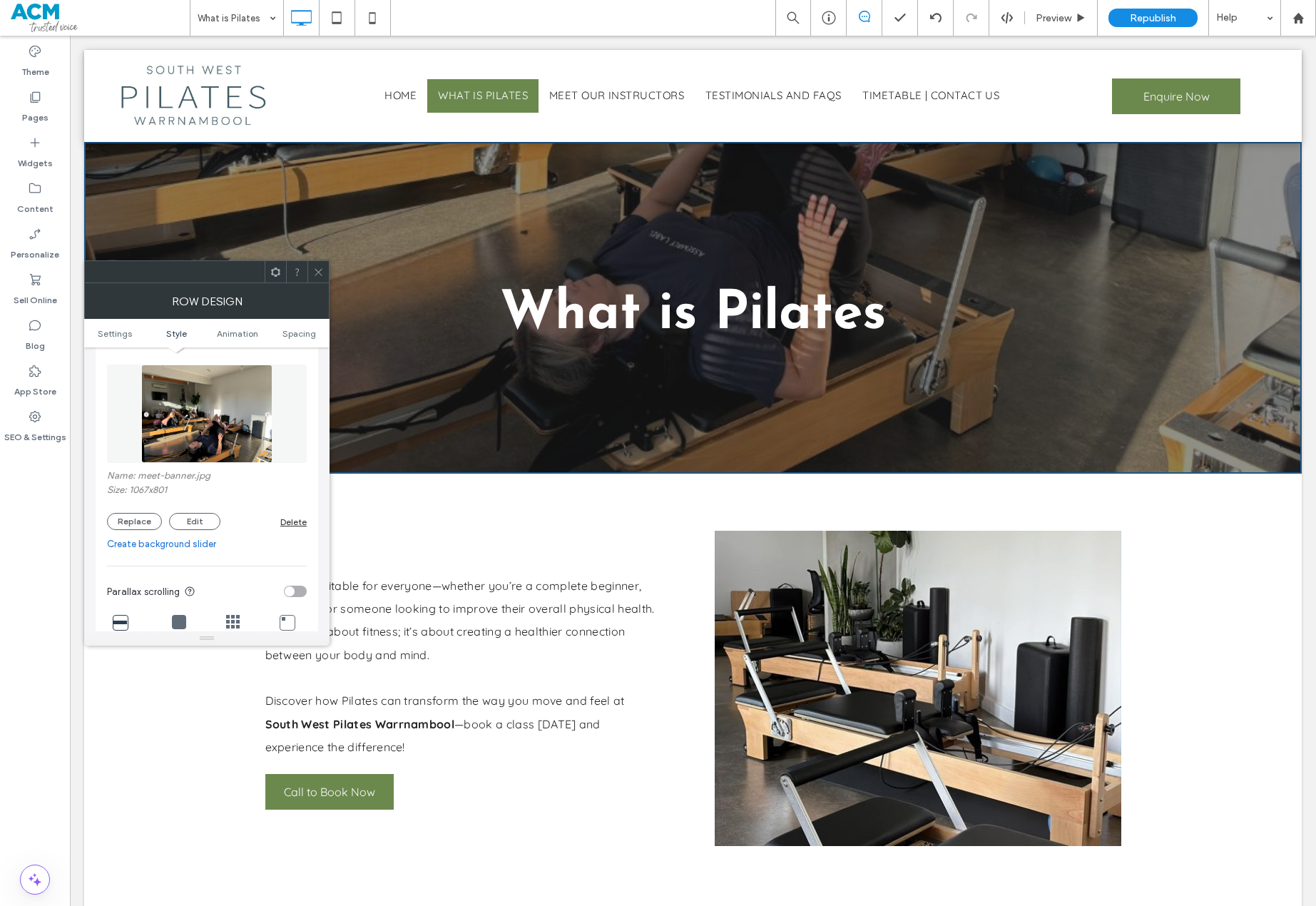
click at [181, 419] on img at bounding box center [206, 414] width 131 height 99
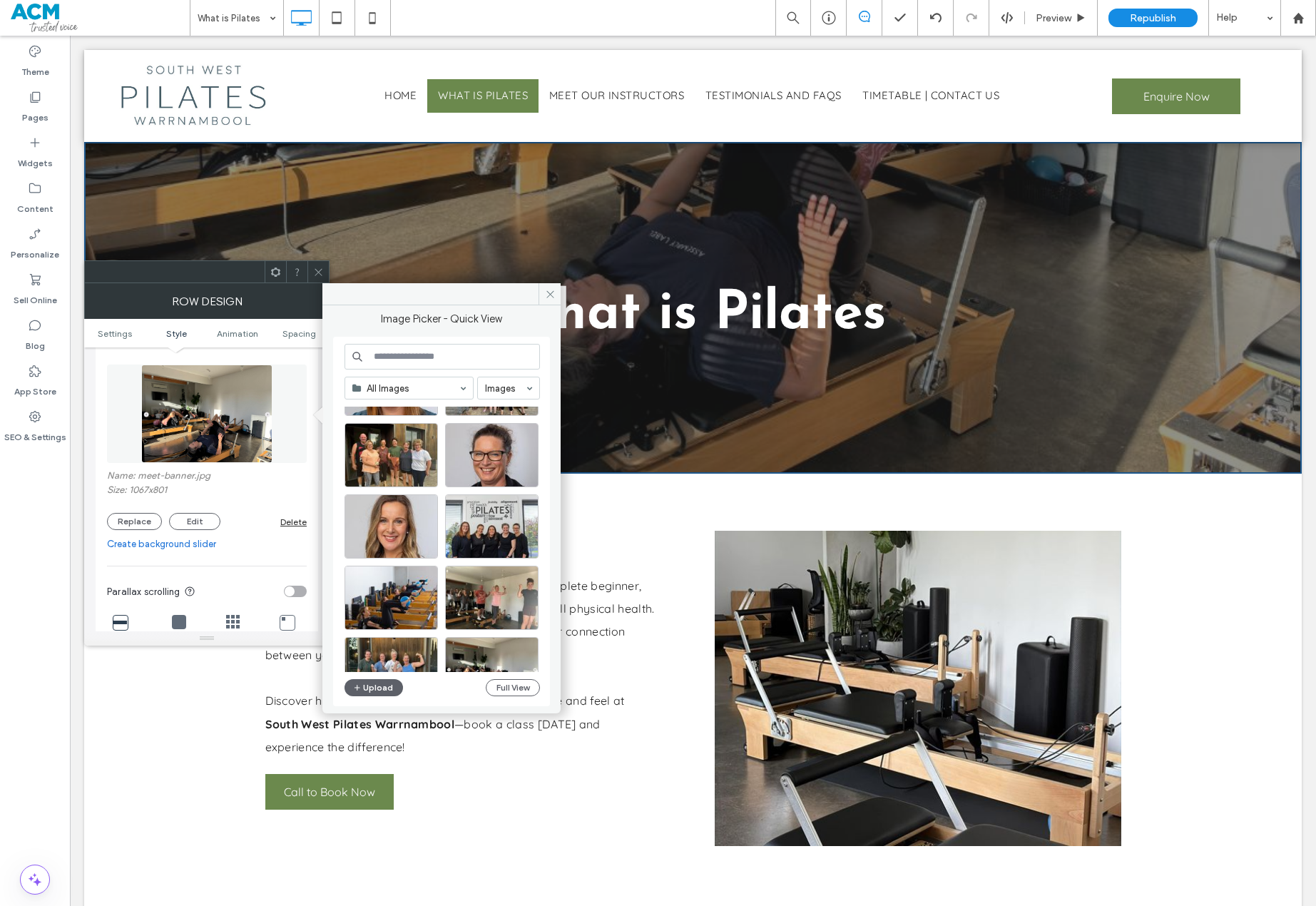
scroll to position [357, 0]
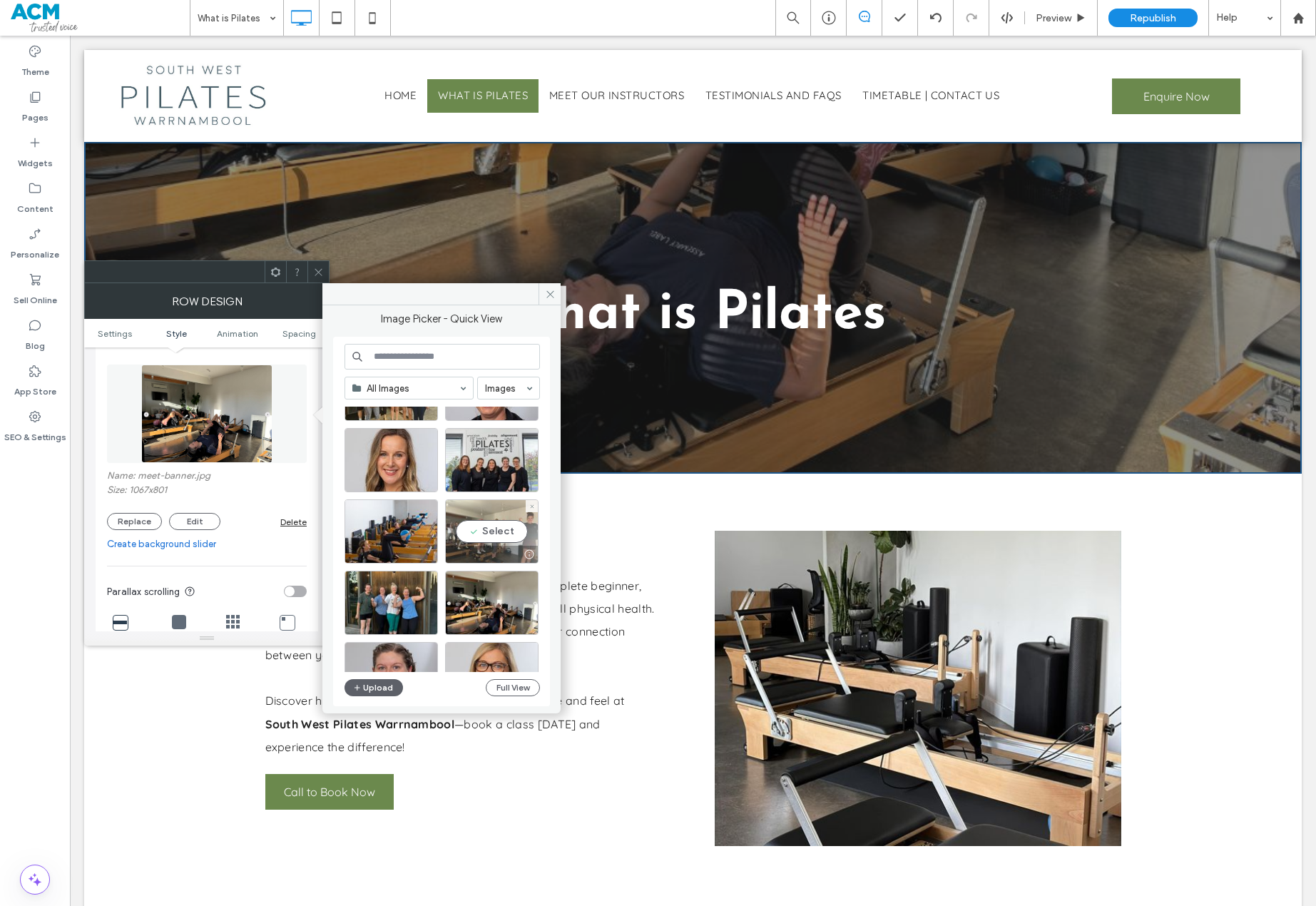
click at [484, 504] on div "Select" at bounding box center [492, 531] width 93 height 64
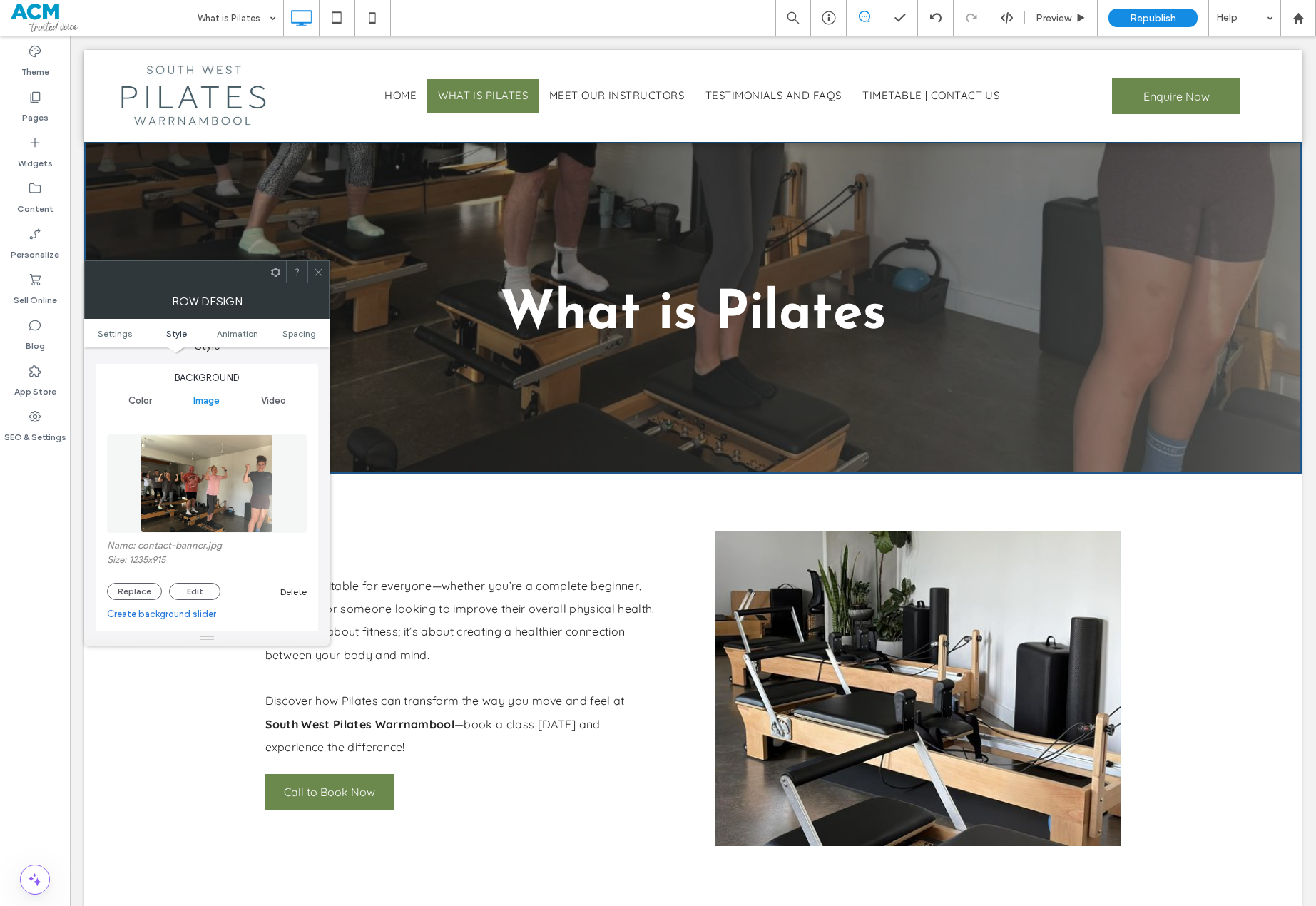
scroll to position [143, 0]
click at [226, 464] on img at bounding box center [207, 485] width 133 height 99
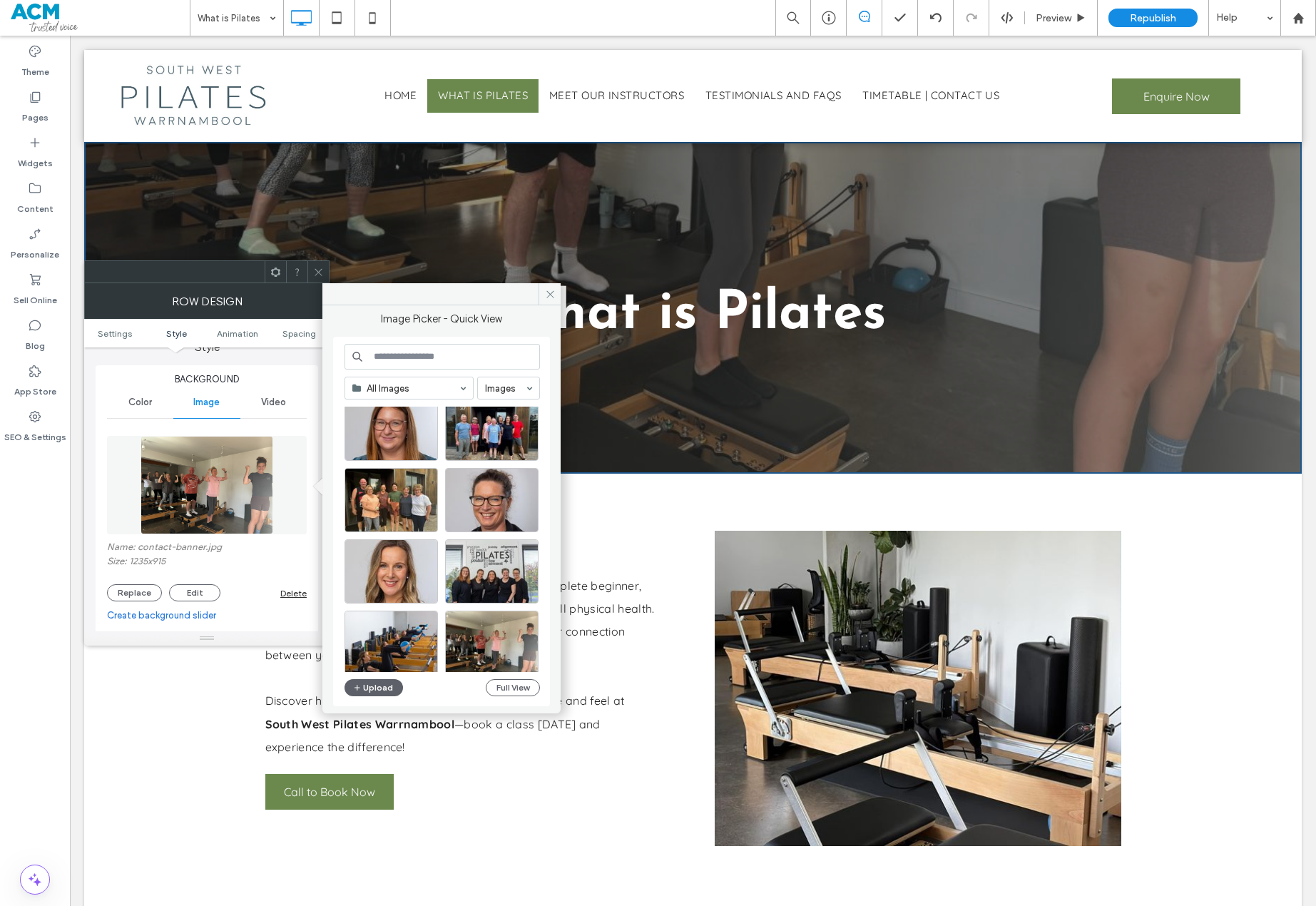
scroll to position [285, 0]
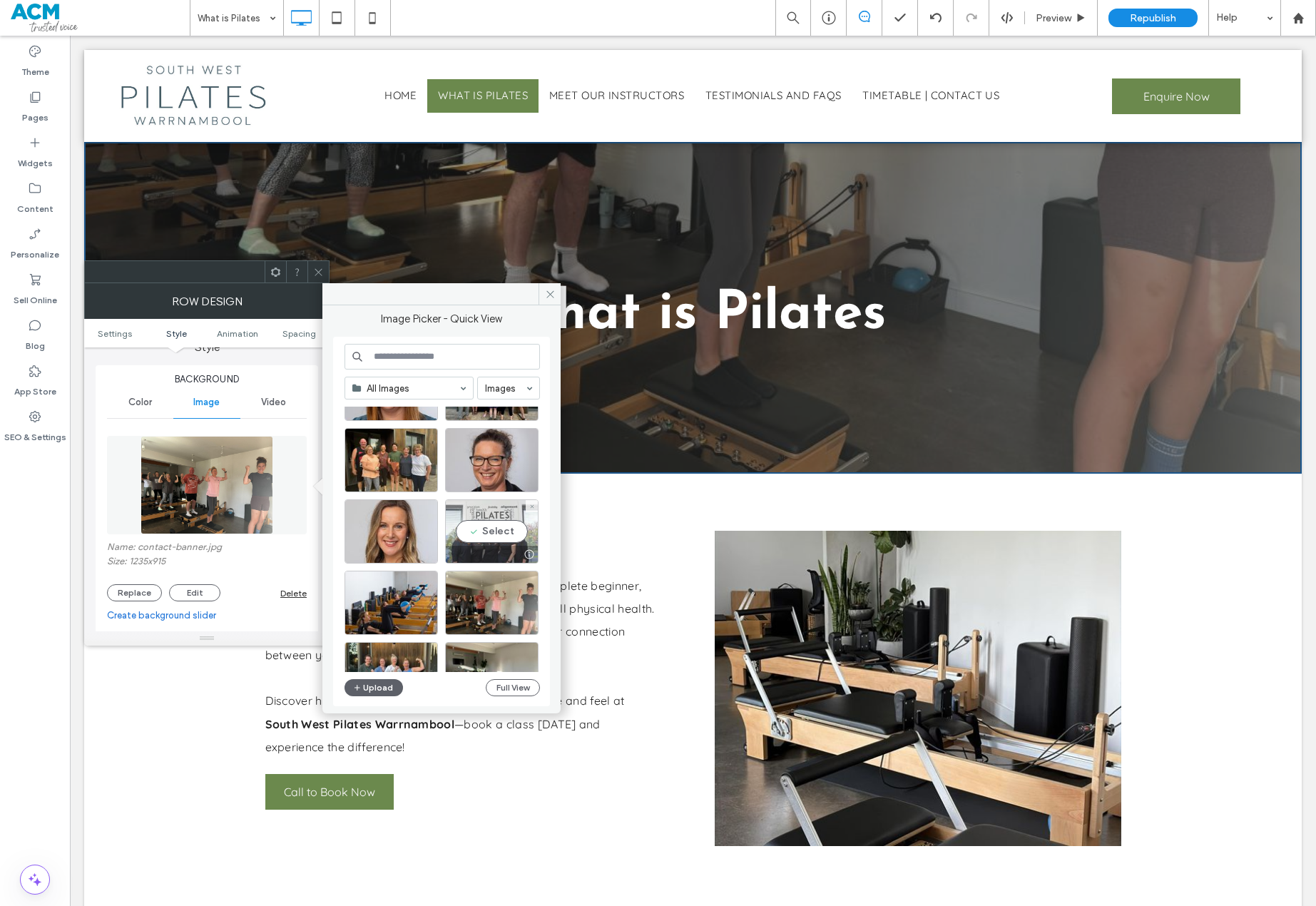
click at [518, 510] on div "Select" at bounding box center [492, 531] width 93 height 64
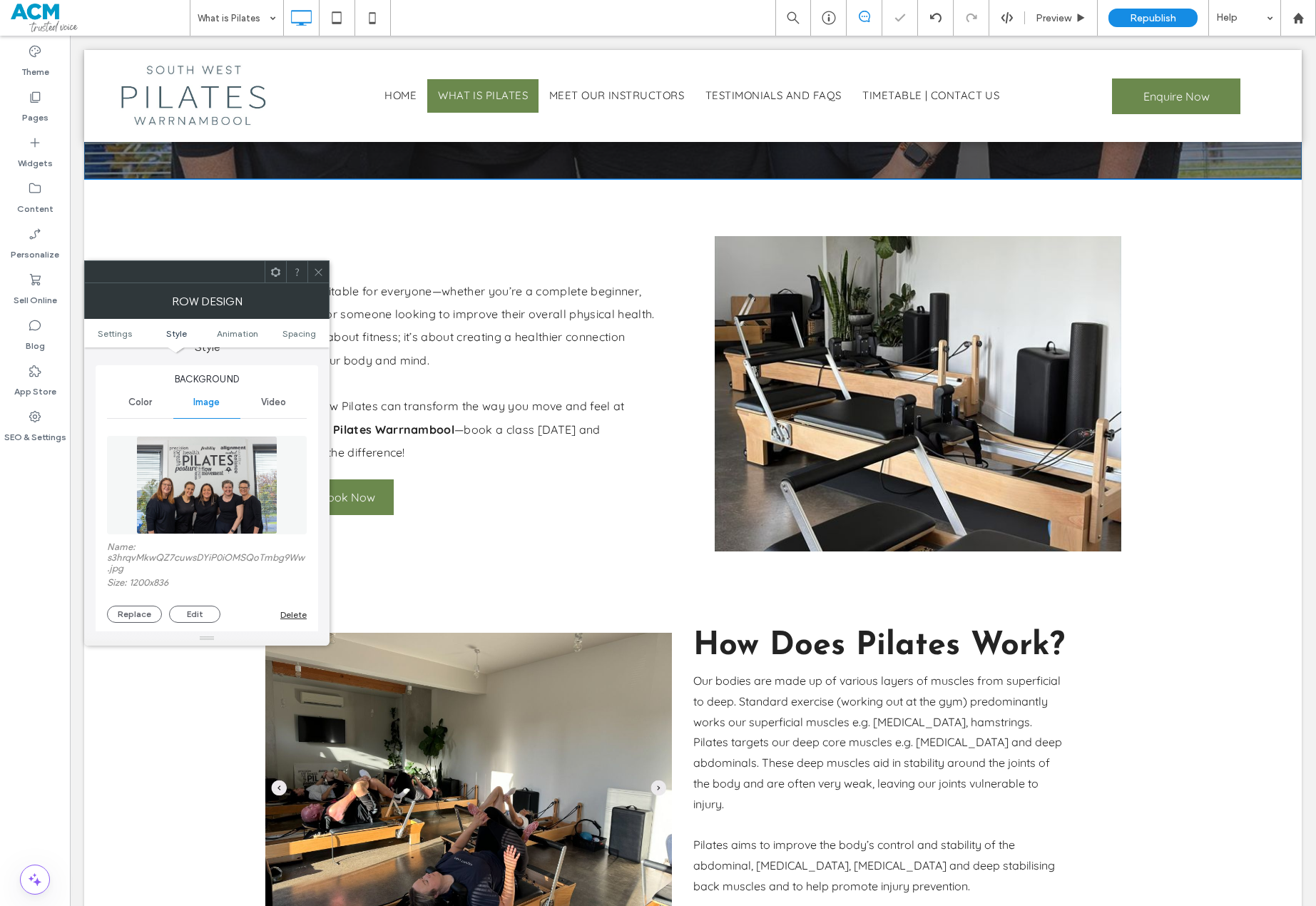
scroll to position [0, 0]
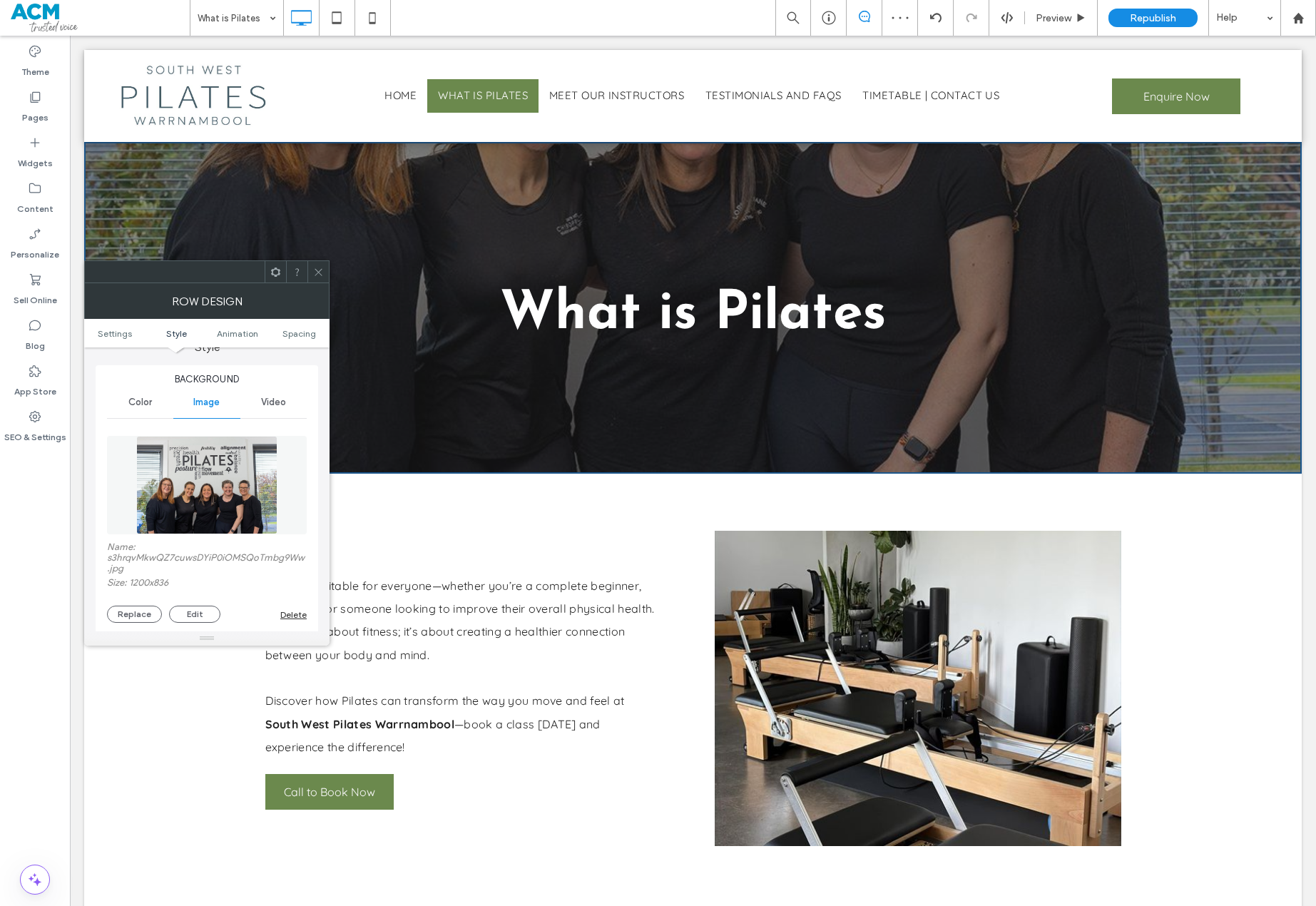
click at [255, 467] on img at bounding box center [207, 485] width 140 height 99
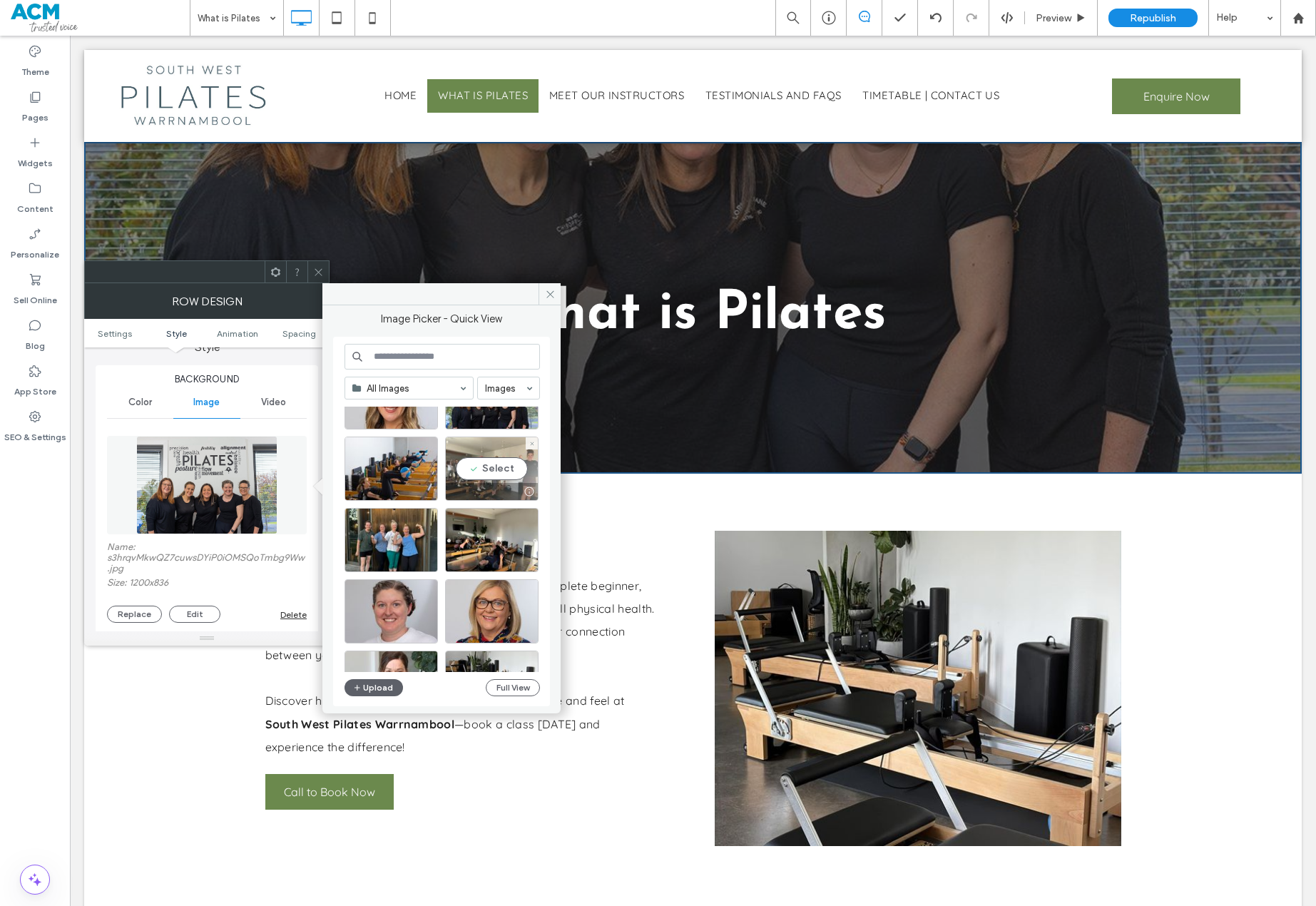
scroll to position [428, 0]
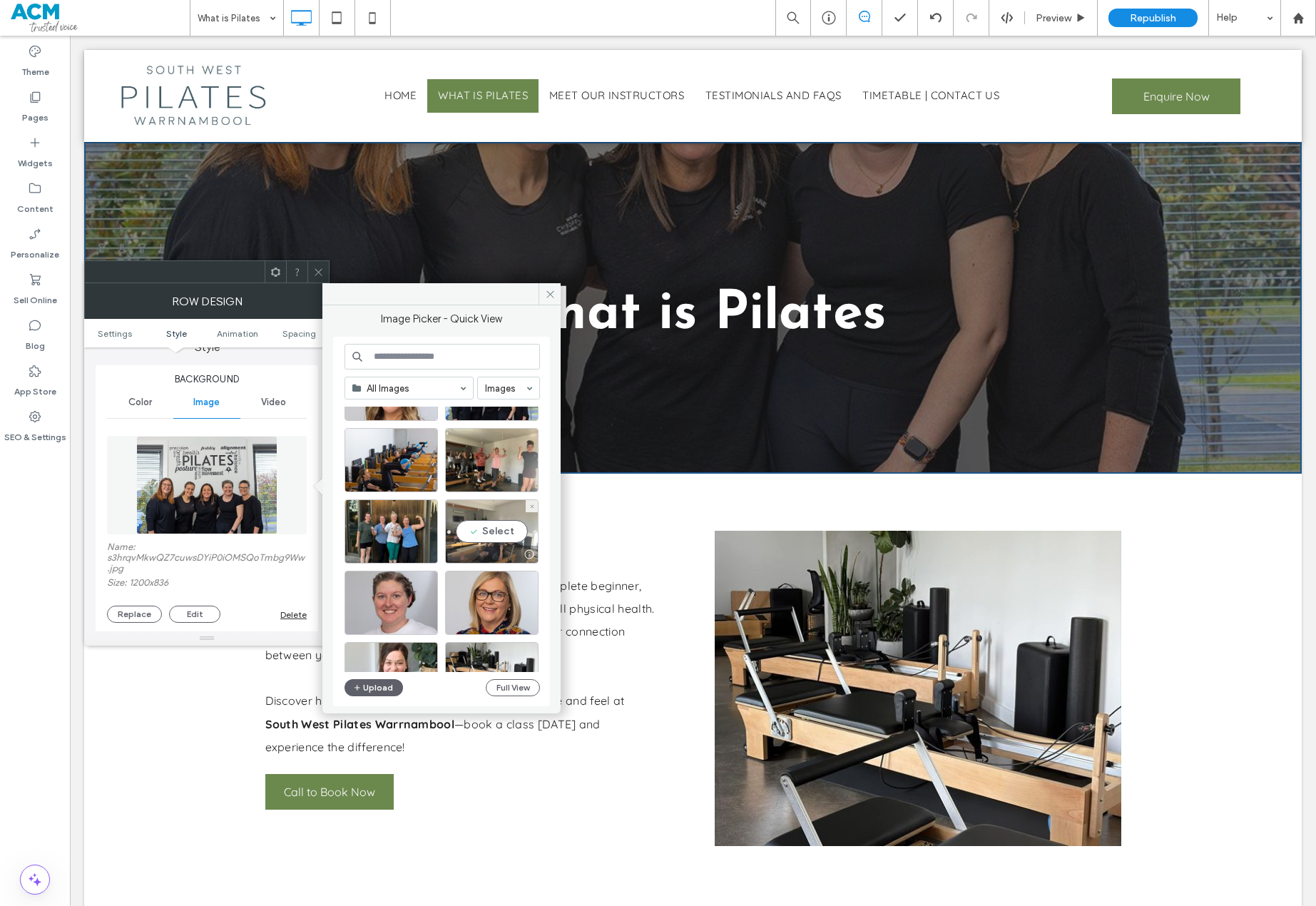
click at [471, 505] on div "Select" at bounding box center [492, 531] width 93 height 64
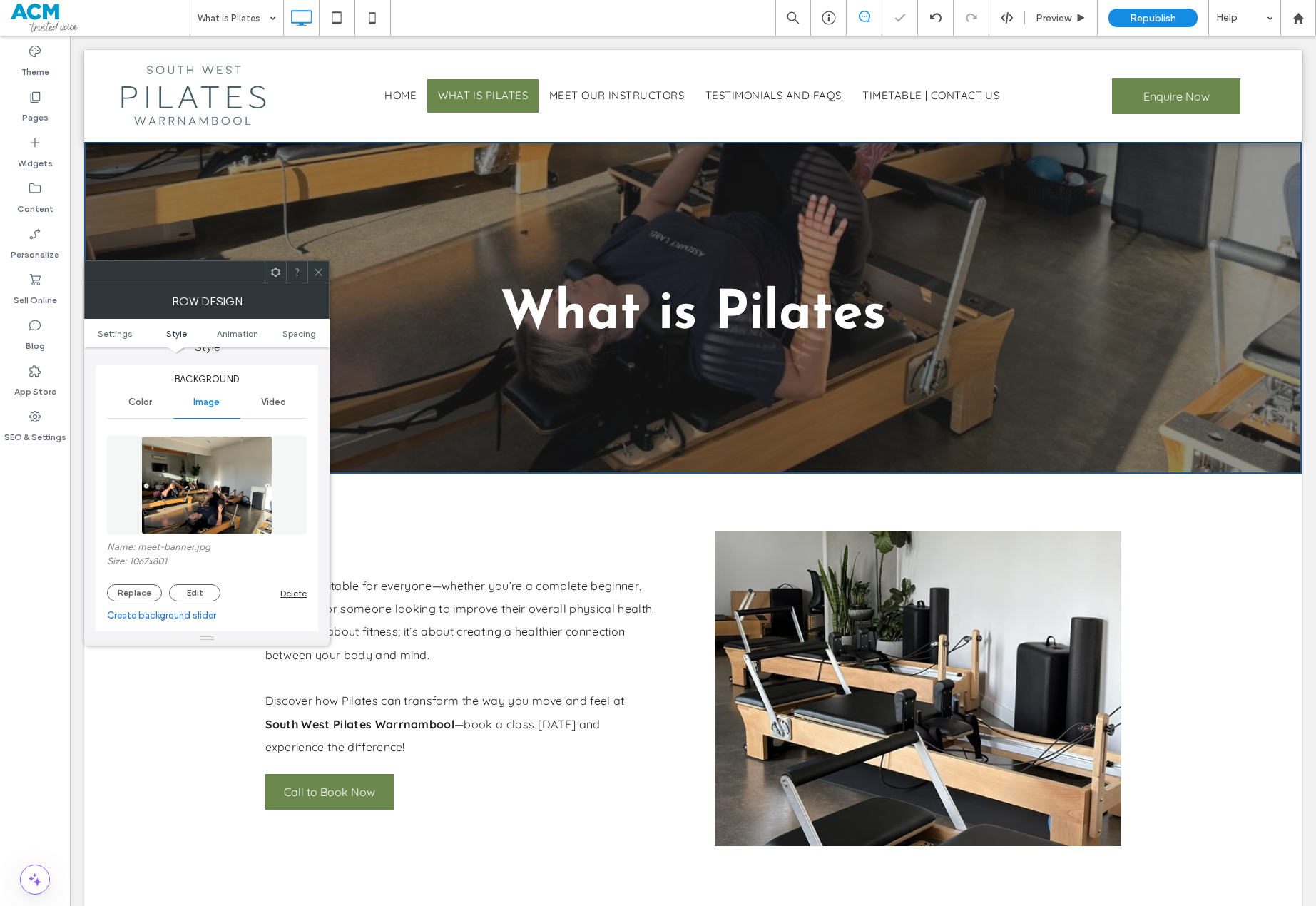
click at [322, 271] on icon at bounding box center [319, 272] width 10 height 10
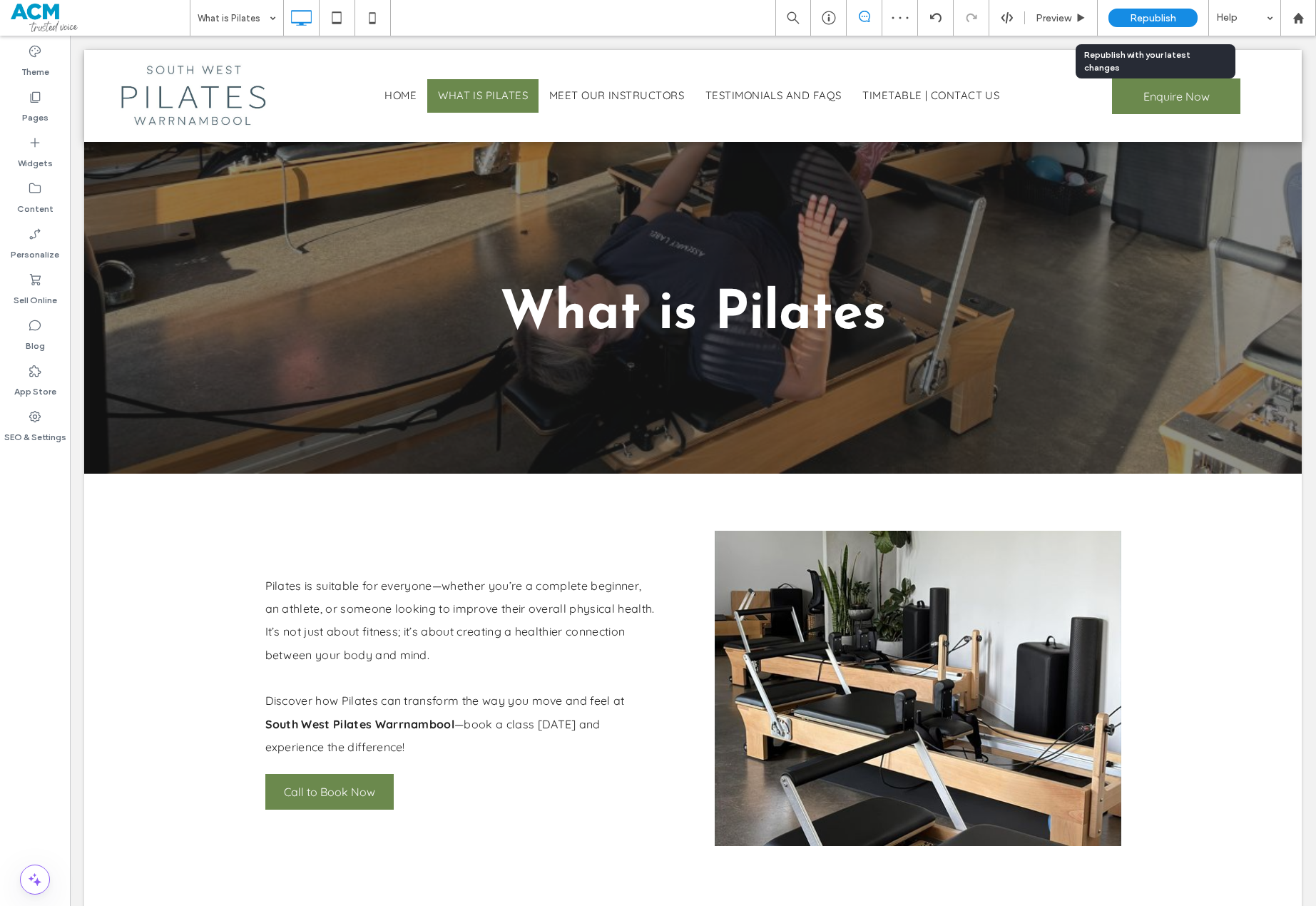
click at [1150, 19] on span "Republish" at bounding box center [1153, 18] width 46 height 12
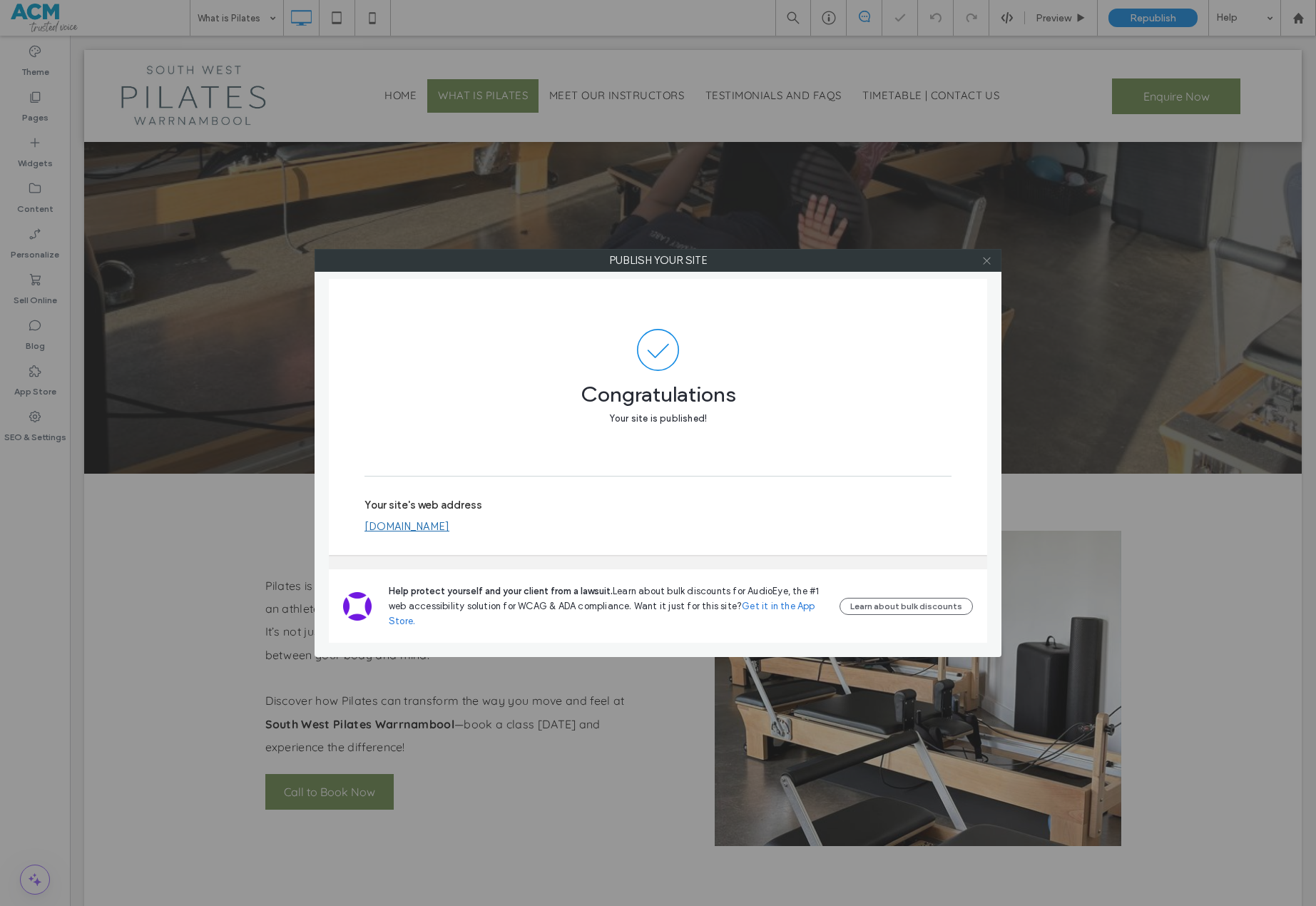
click at [988, 262] on use at bounding box center [986, 260] width 7 height 7
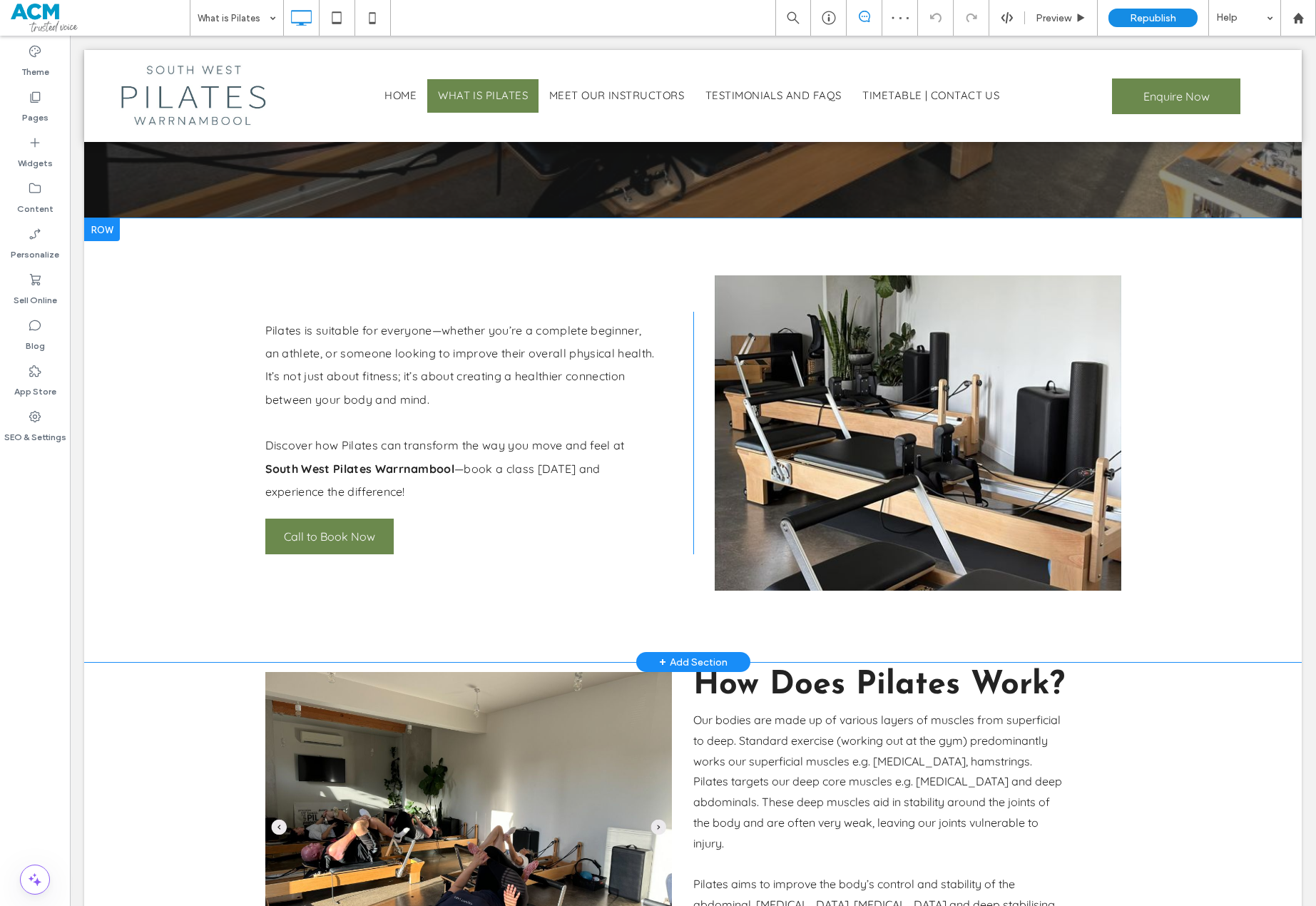
scroll to position [357, 0]
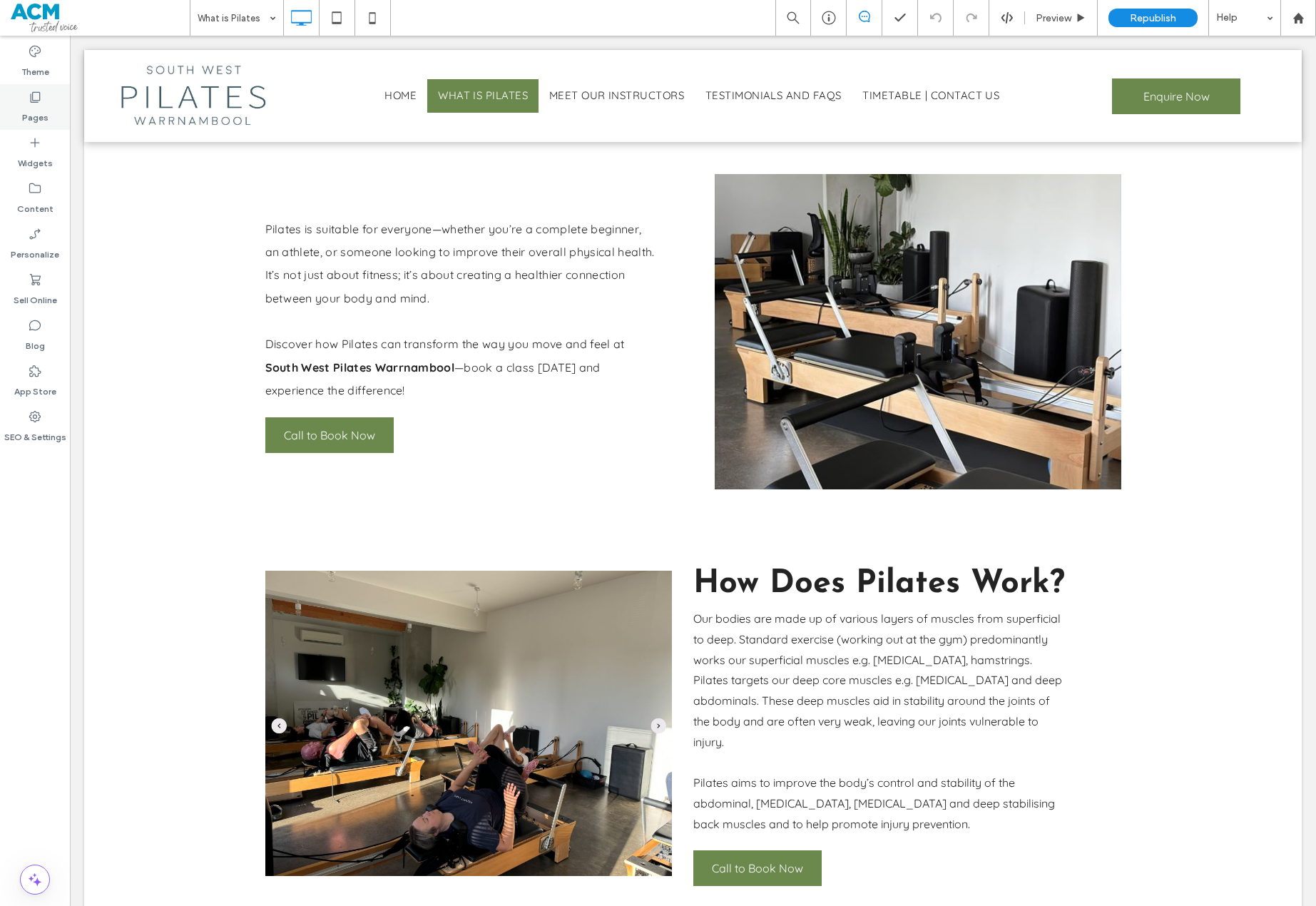
click at [43, 112] on label "Pages" at bounding box center [35, 114] width 26 height 20
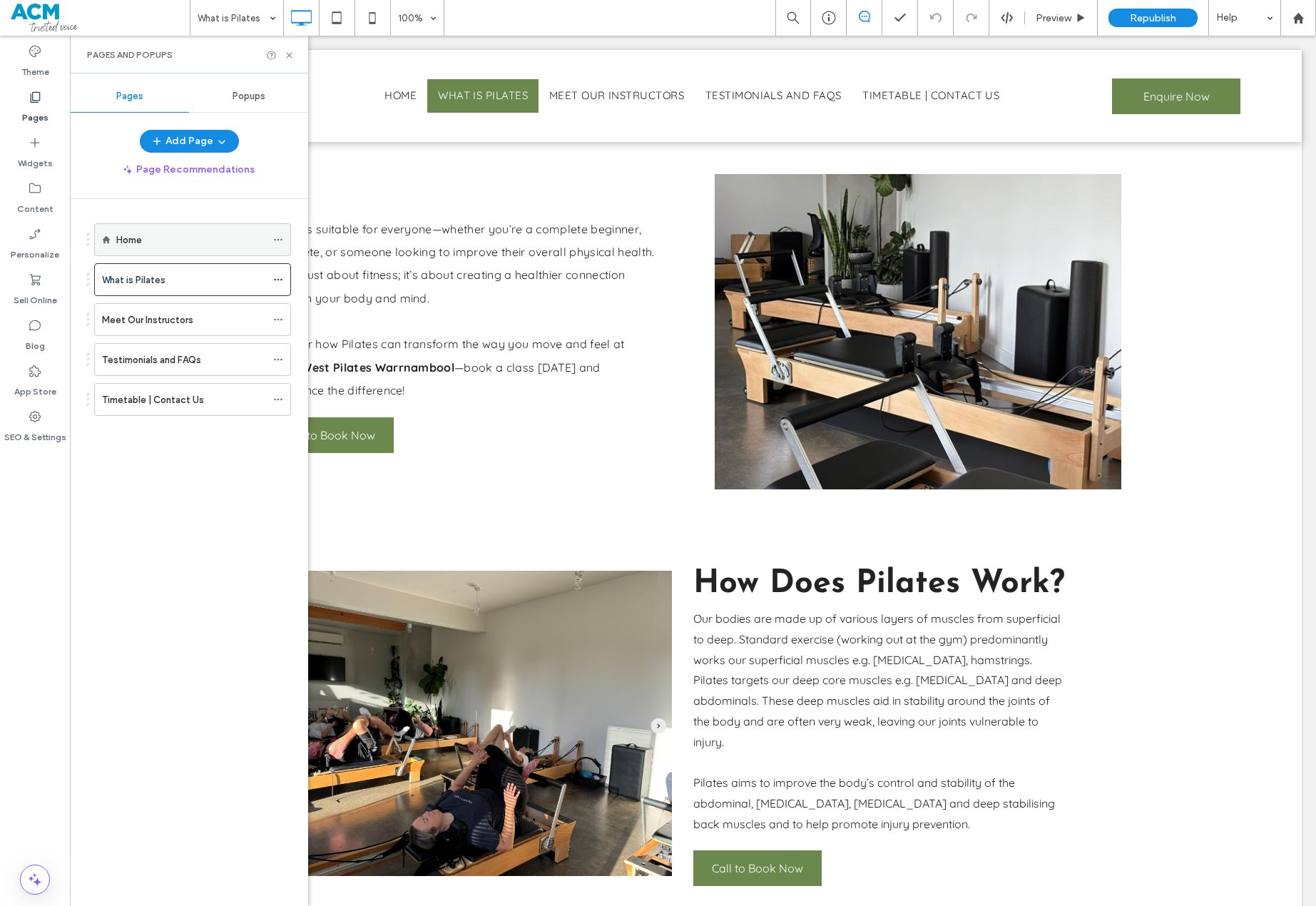
click at [192, 248] on div "Home" at bounding box center [191, 240] width 150 height 31
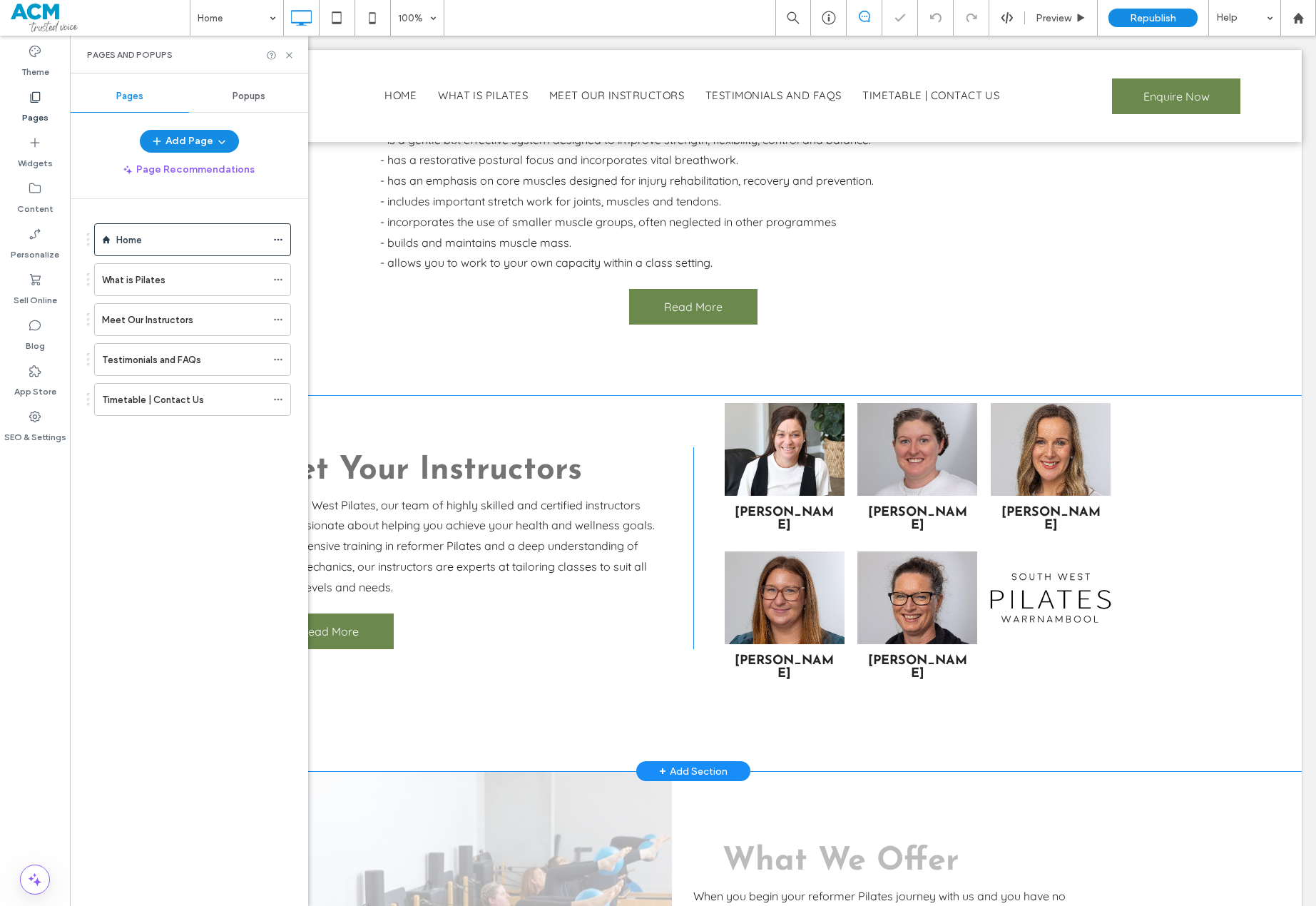
scroll to position [928, 0]
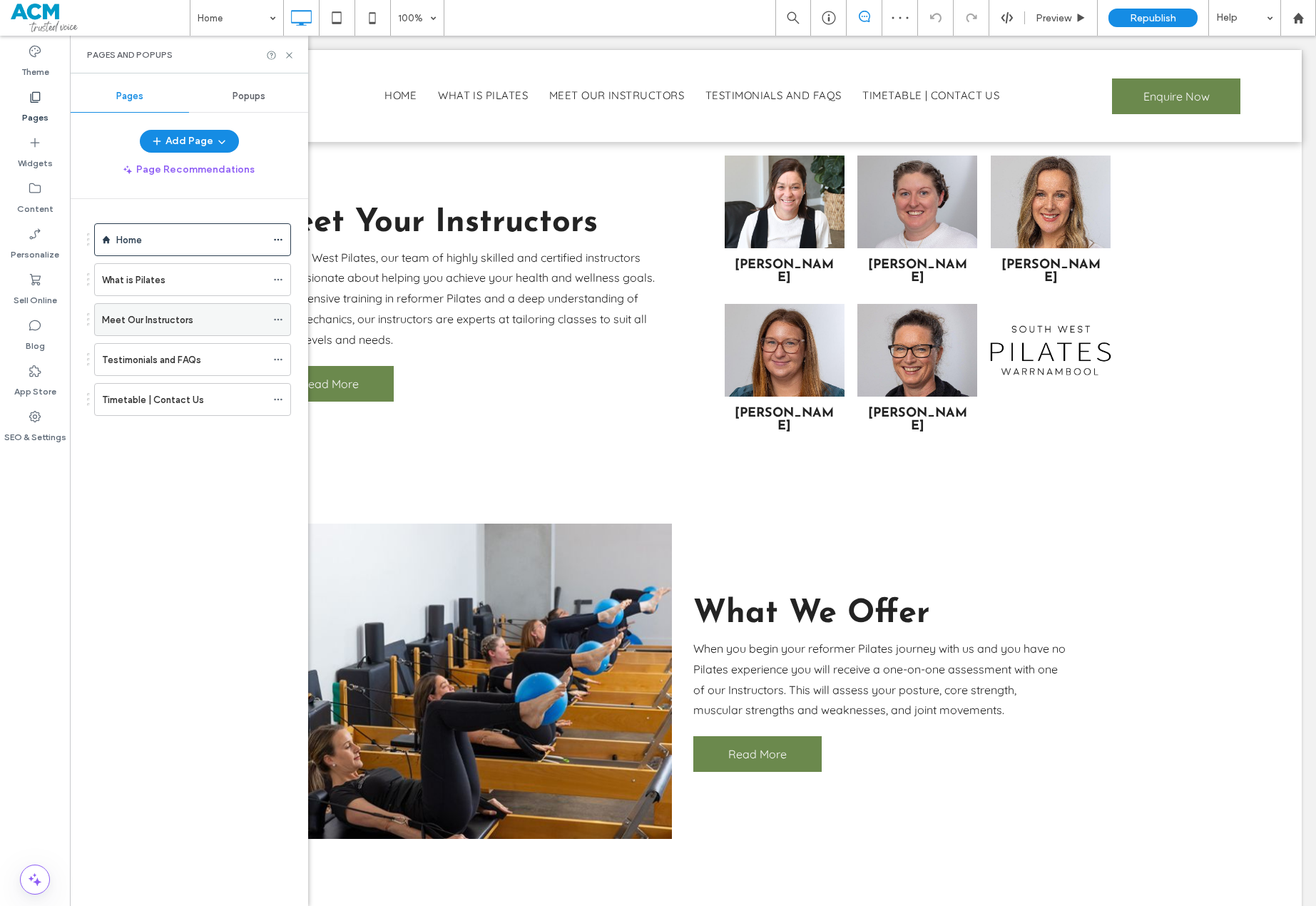
click at [208, 327] on div "Meet Our Instructors" at bounding box center [184, 320] width 164 height 15
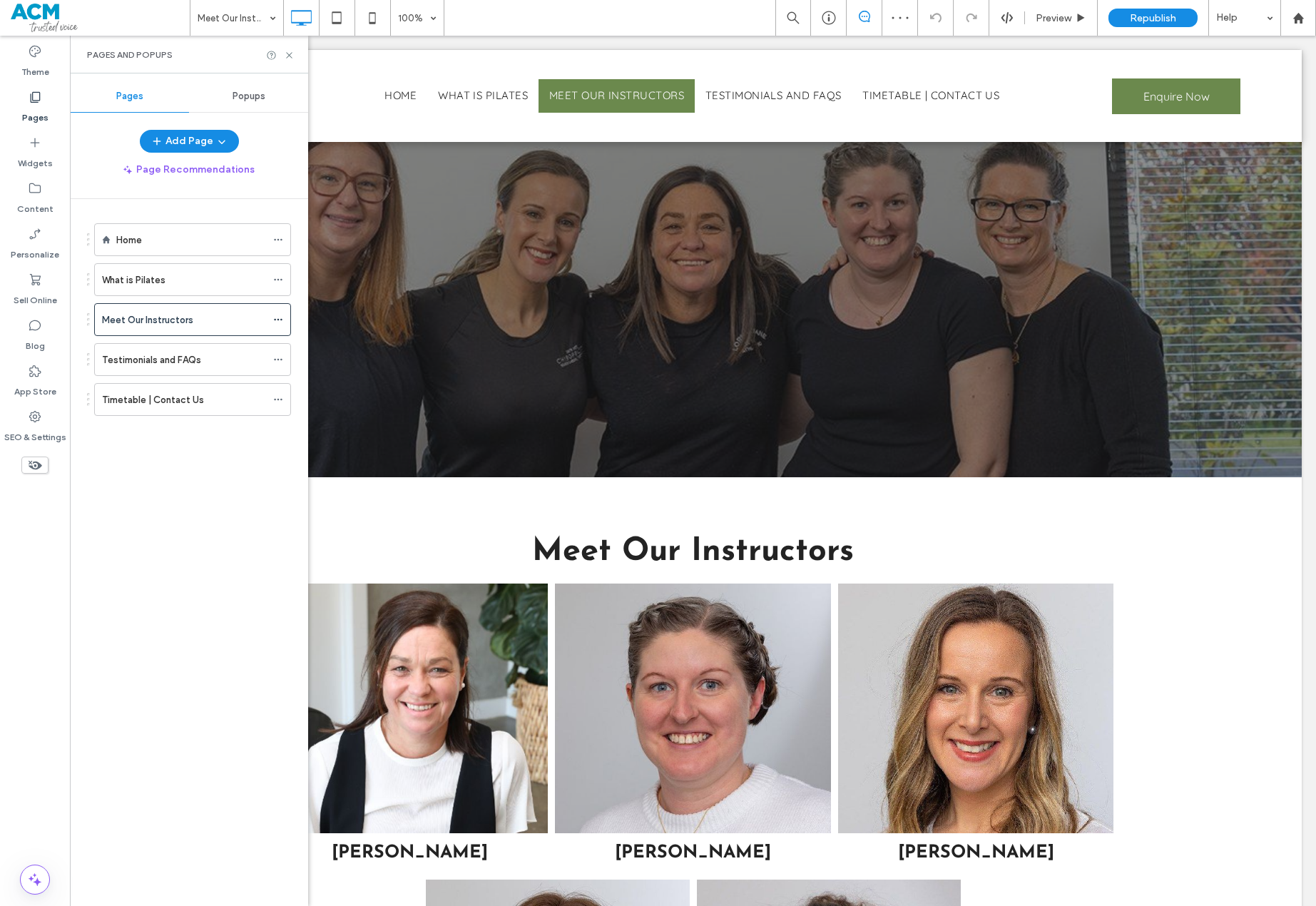
scroll to position [705, 0]
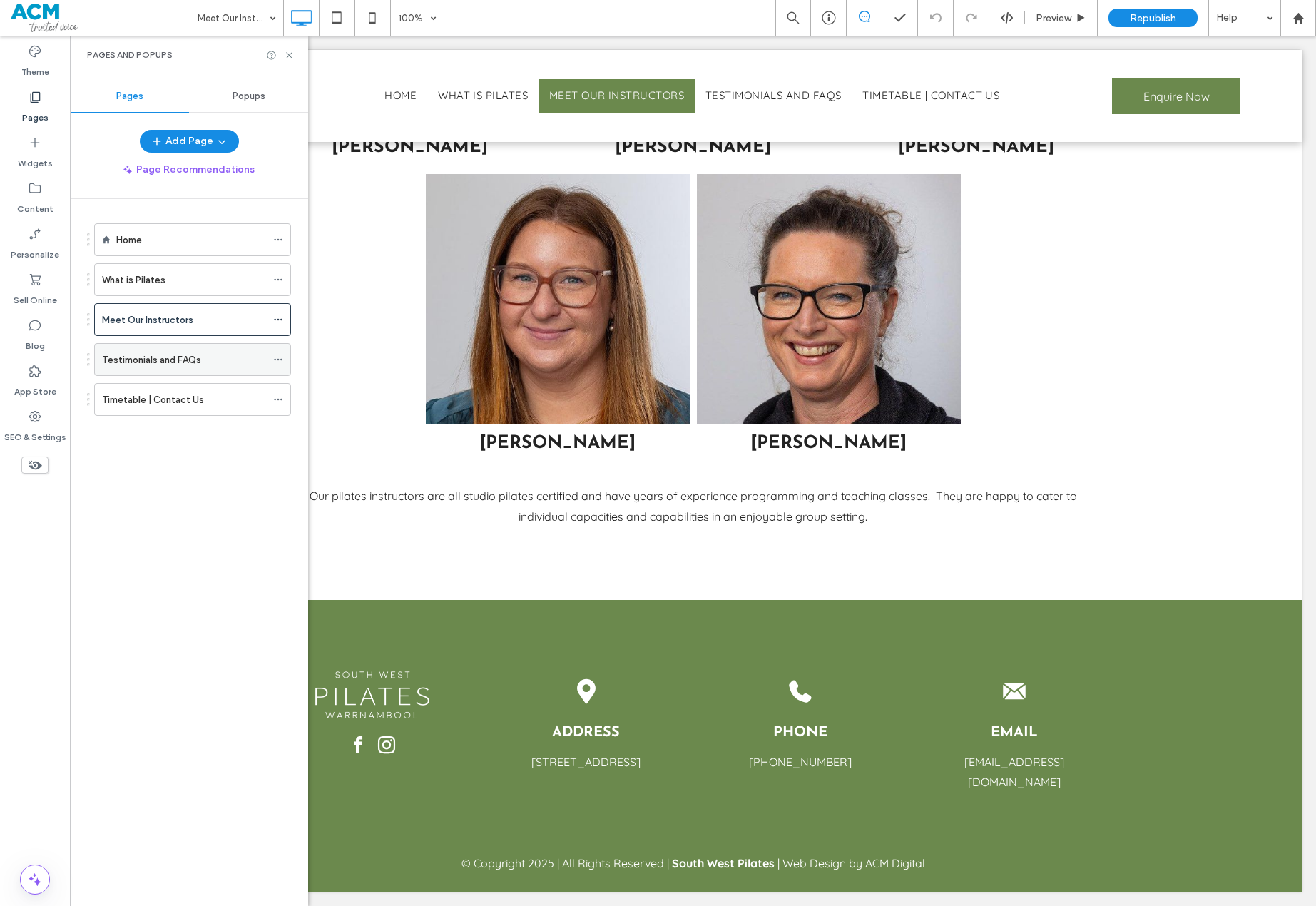
click at [186, 359] on label "Testimonials and FAQs" at bounding box center [151, 360] width 99 height 25
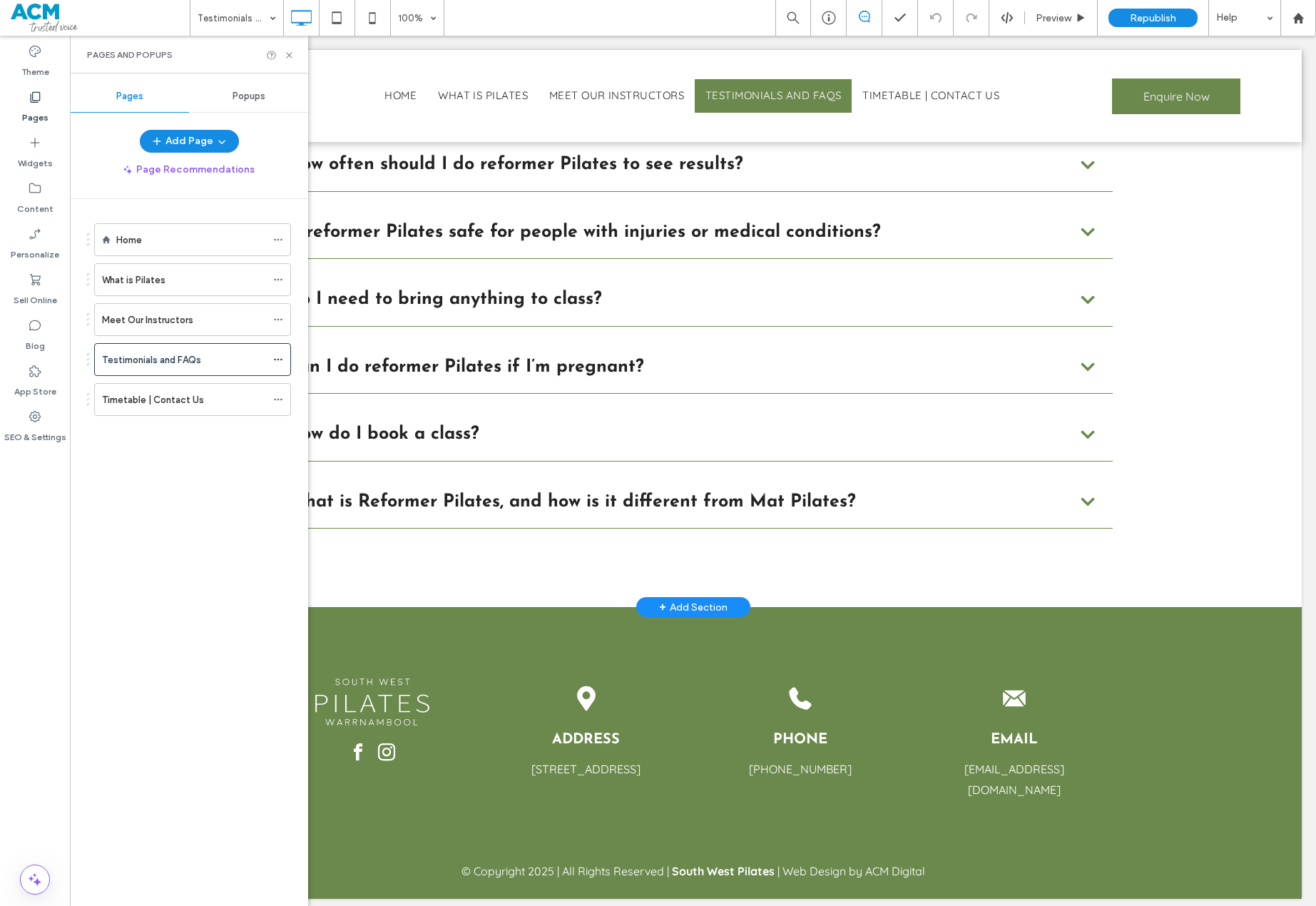
scroll to position [1809, 0]
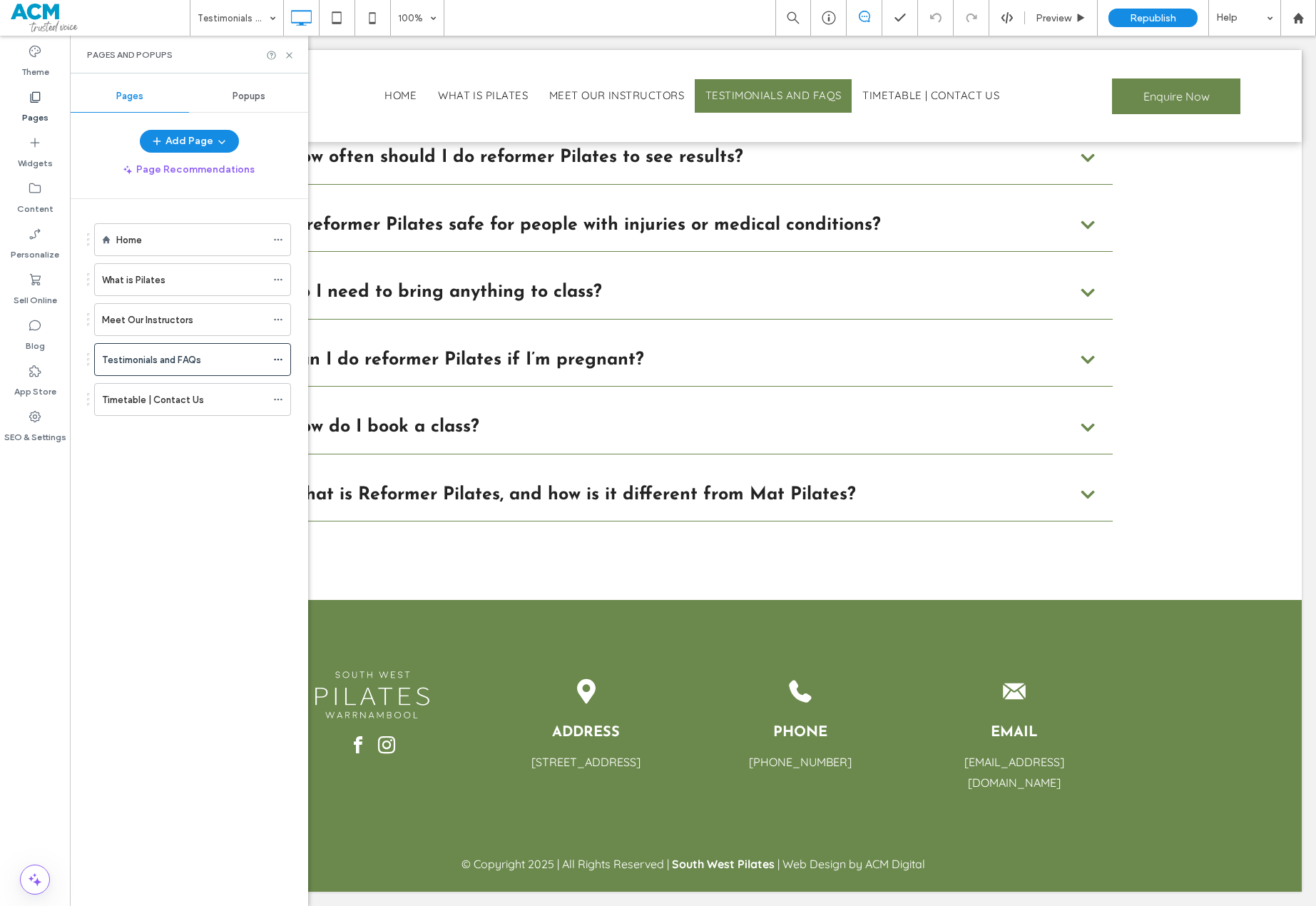
click at [183, 422] on div "Home What is Pilates Meet Our Instructors Testimonials and FAQs Timetable | Con…" at bounding box center [184, 325] width 215 height 217
click at [184, 404] on label "Timetable | Contact Us" at bounding box center [153, 399] width 102 height 25
click at [287, 52] on icon at bounding box center [289, 55] width 10 height 10
